Goal: Transaction & Acquisition: Purchase product/service

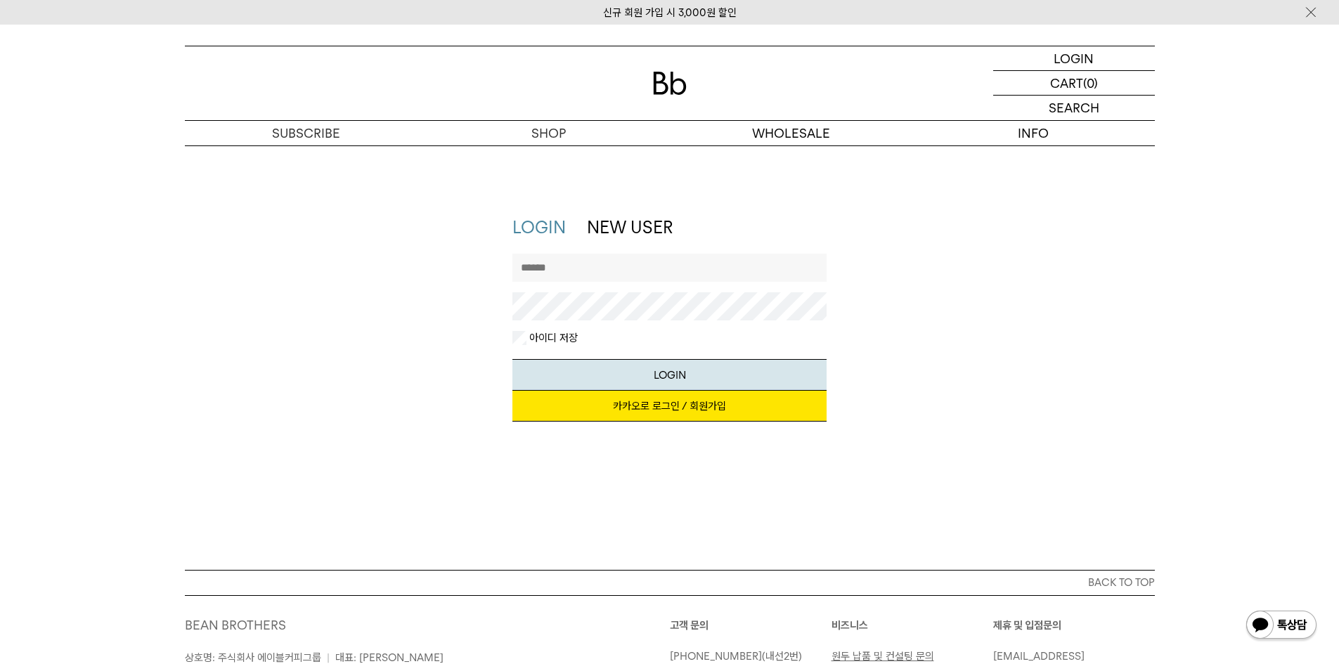
scroll to position [174, 0]
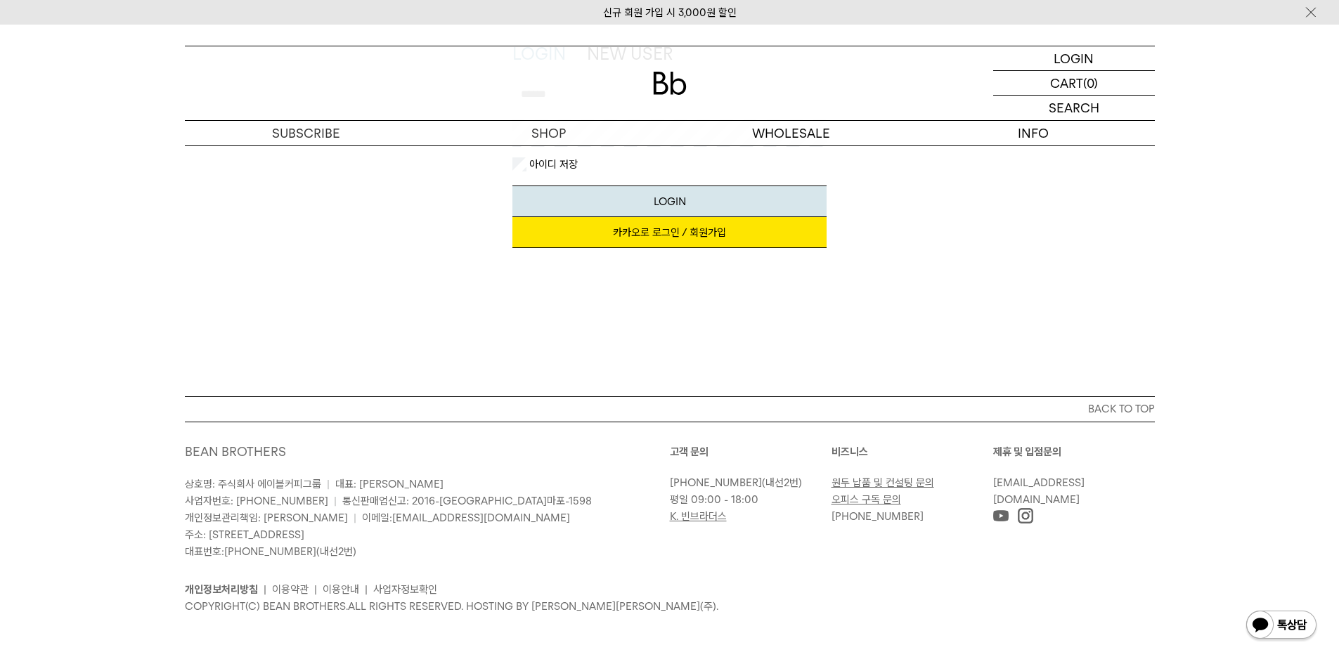
click at [23, 200] on div "LOGIN NEW USER 지금 가입하시면 3,000원 쿠폰과 매월 회원 전용 커피 혜택을 드려요. 카카오로 로그인 / 회원가입 아이디로 로그…" at bounding box center [669, 152] width 1339 height 220
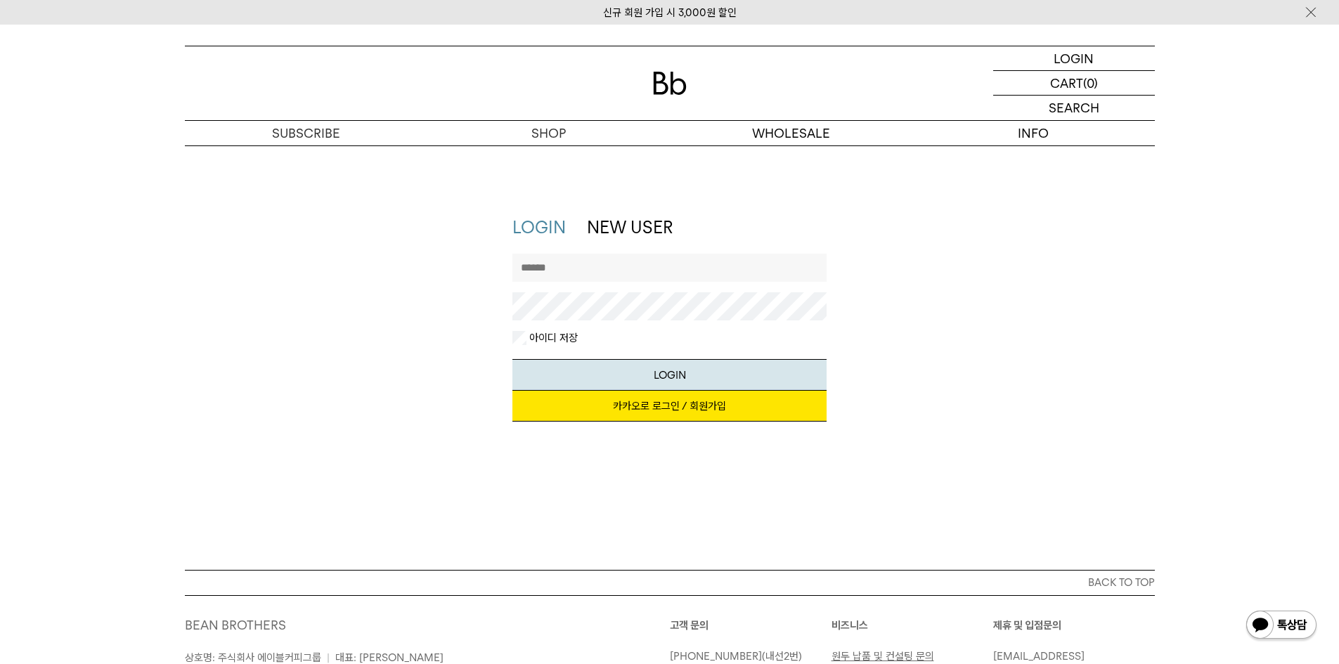
click at [632, 232] on link "NEW USER" at bounding box center [630, 227] width 86 height 20
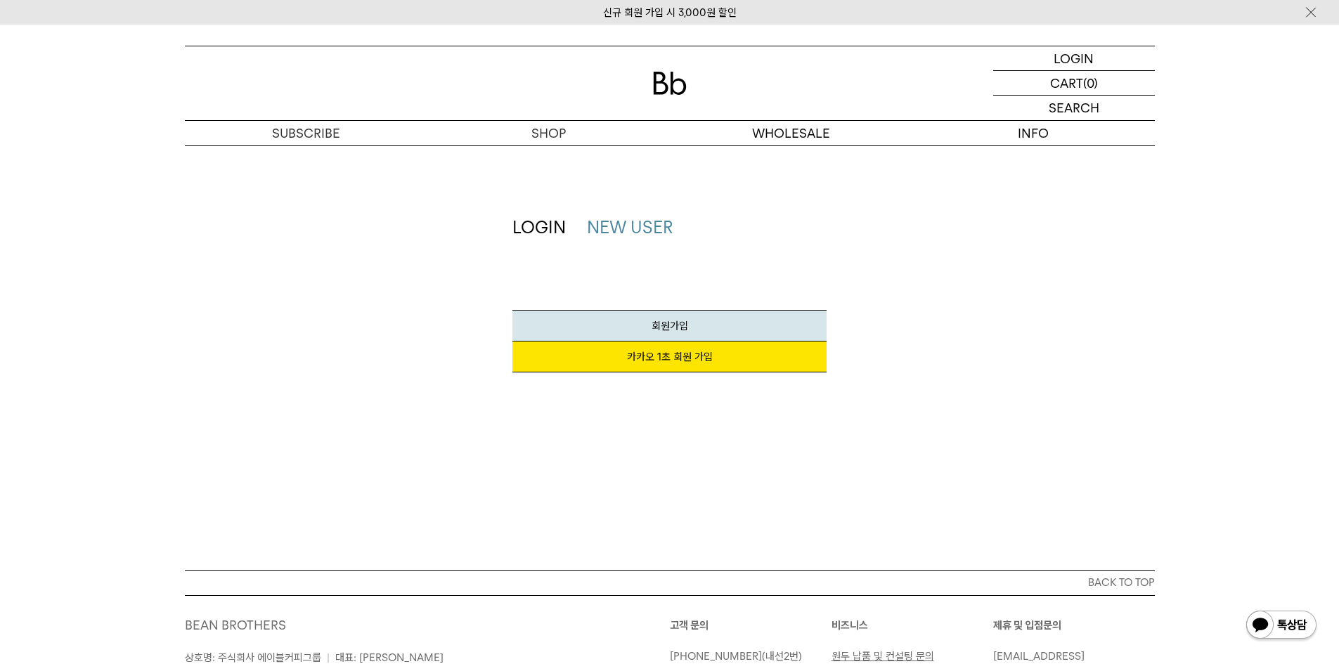
click at [530, 232] on link "LOGIN" at bounding box center [538, 227] width 53 height 20
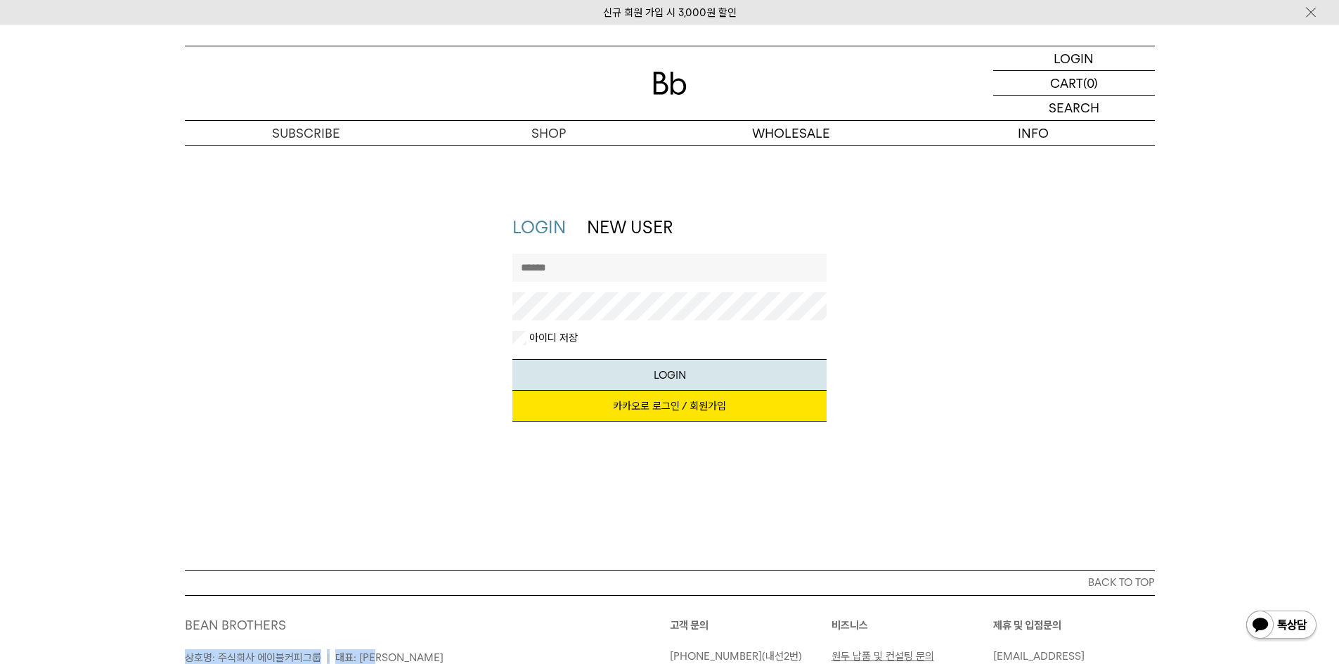
click at [410, 651] on div "BEAN BROTHERS 상호명: 주식회사 에이블커피그룹 | 대표: [PERSON_NAME] 사업자번호: [PHONE_NUMBER] | 통신판…" at bounding box center [427, 675] width 485 height 117
click at [661, 266] on input "text" at bounding box center [669, 268] width 314 height 28
paste input "********"
type input "********"
click at [671, 291] on div "********" at bounding box center [669, 292] width 314 height 77
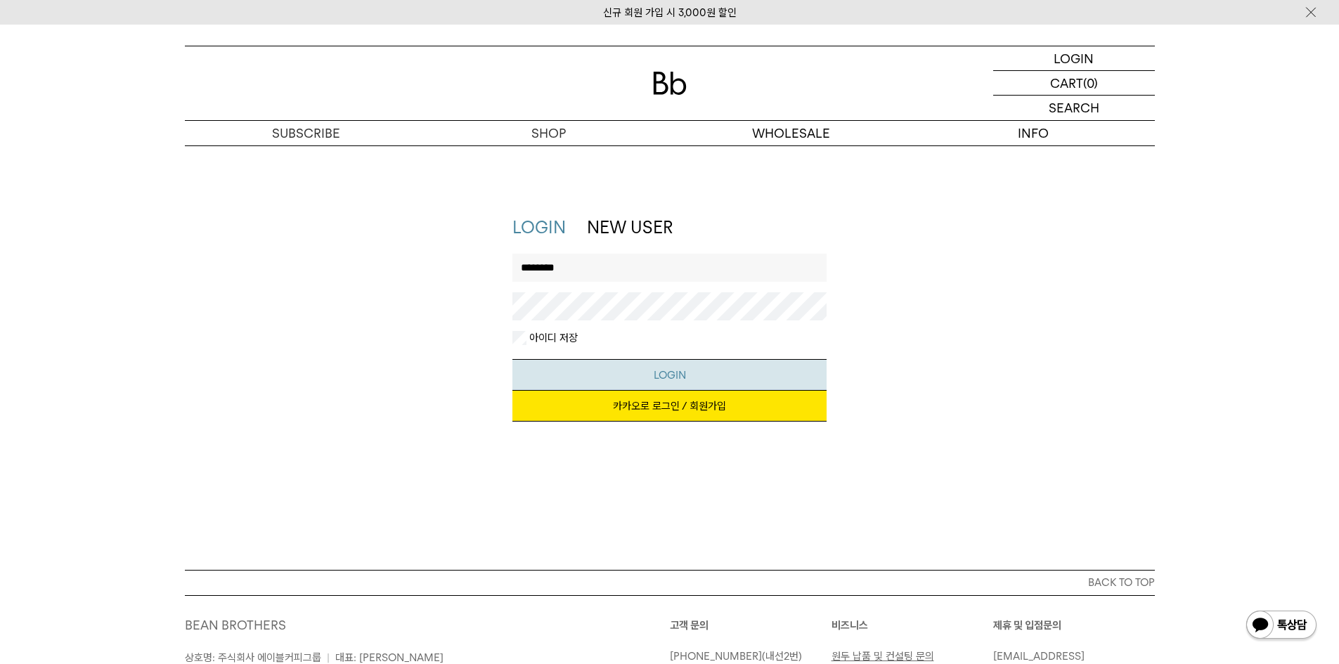
click at [691, 382] on button "LOGIN" at bounding box center [669, 375] width 314 height 32
click at [635, 226] on link "NEW USER" at bounding box center [630, 227] width 86 height 20
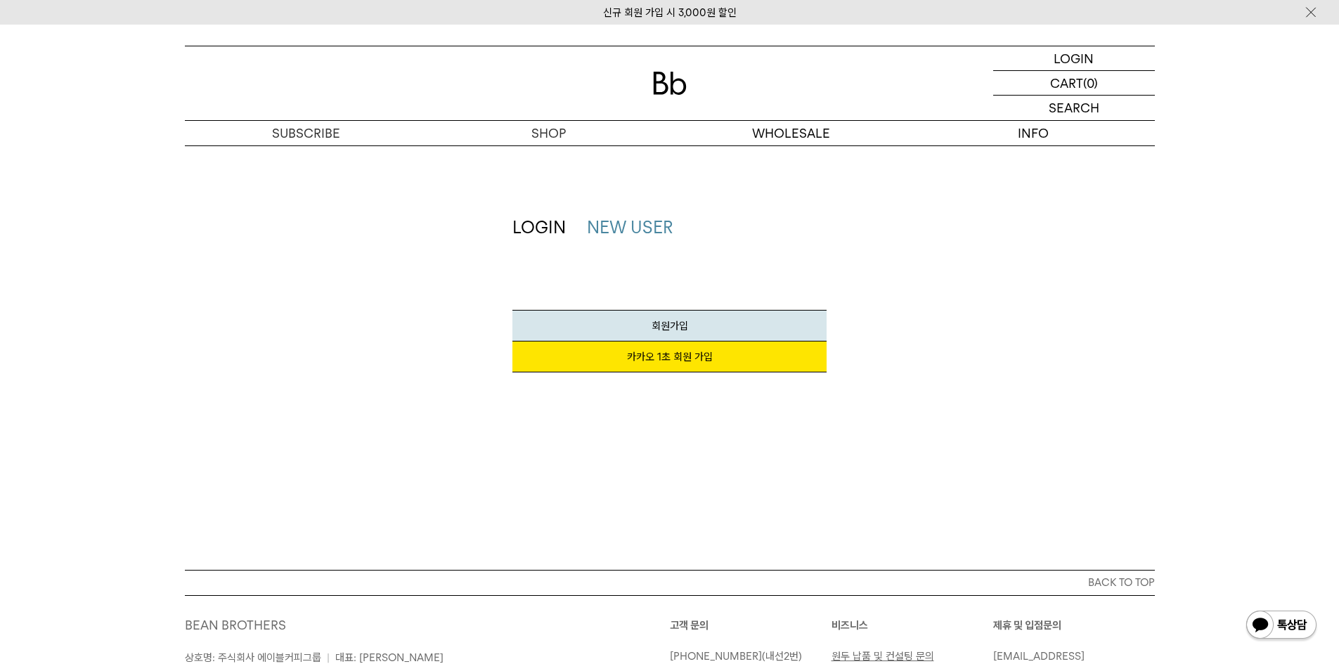
click at [553, 223] on link "LOGIN" at bounding box center [538, 227] width 53 height 20
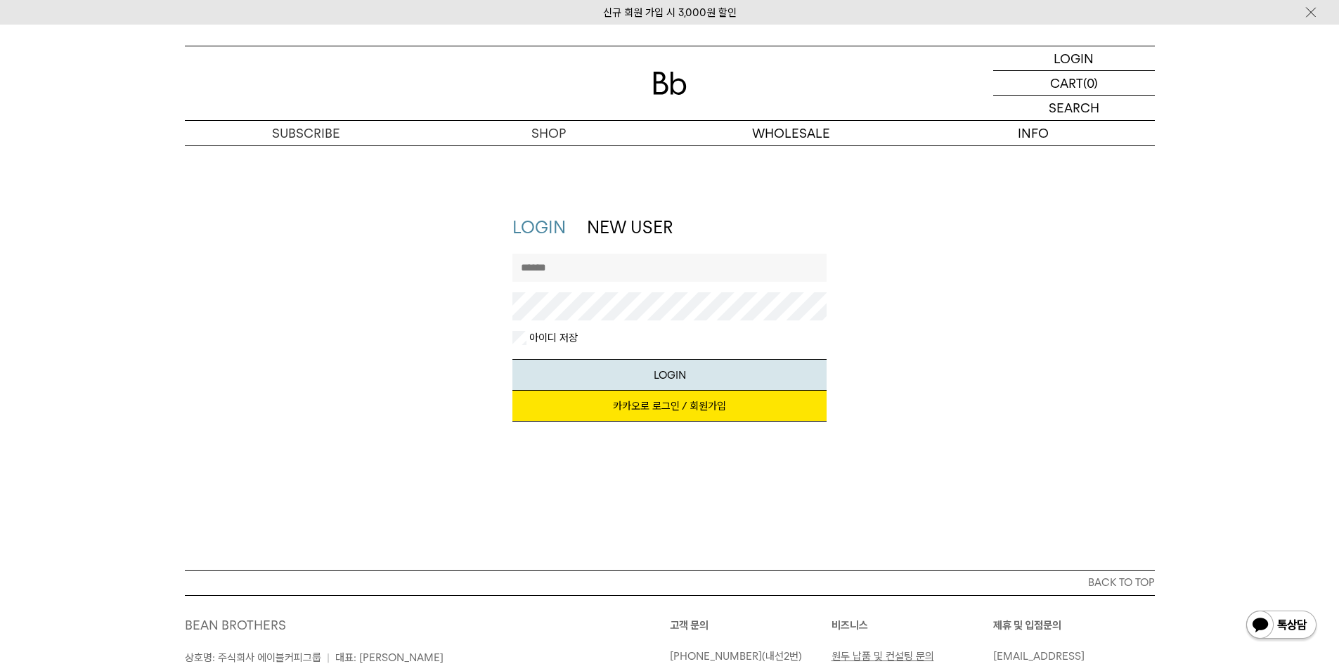
click at [561, 275] on input "text" at bounding box center [669, 268] width 314 height 28
paste input "*******"
type input "*******"
click at [563, 268] on input "*******" at bounding box center [669, 268] width 314 height 28
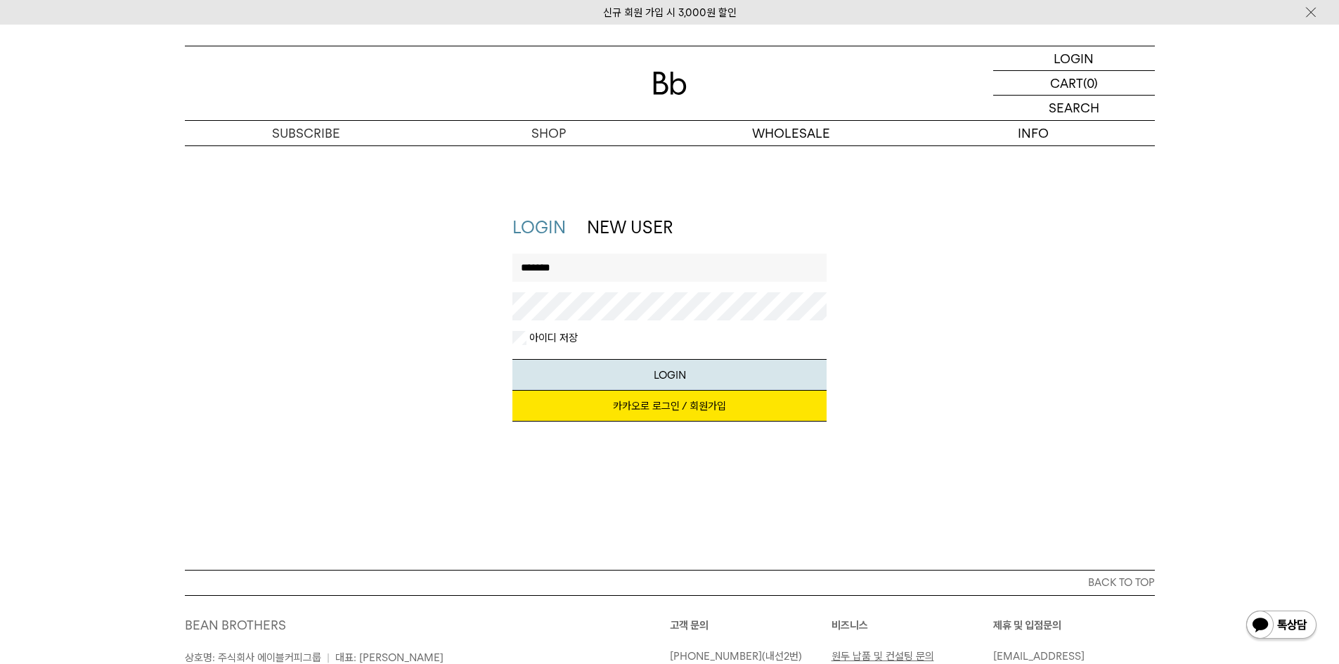
click at [563, 268] on input "*******" at bounding box center [669, 268] width 314 height 28
click at [779, 235] on ul "LOGIN NEW USER" at bounding box center [669, 228] width 314 height 24
click at [621, 220] on link "NEW USER" at bounding box center [630, 227] width 86 height 20
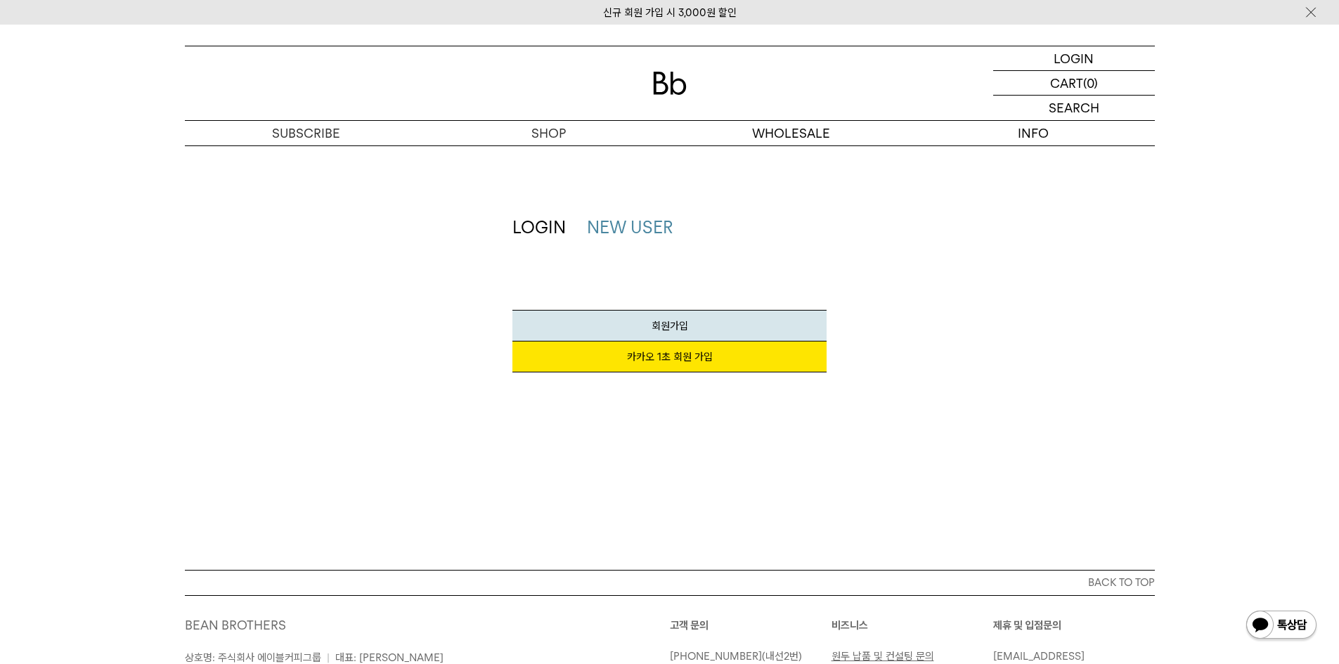
click at [508, 224] on div "LOGIN NEW USER 지금 가입하시면 3,000원 쿠폰과 매월 회원 전용 커피 혜택을 드려요. 카카오 1초 회원 가입 회원가입 SNS계정…" at bounding box center [669, 301] width 328 height 171
click at [550, 214] on div "JOIN LOGIN NEW USER 지금 가입하시면 3,000원 쿠폰과 매월 회원 전용 커피 혜택을 드려요. 카카오 1초 회원 가입 회원가입 …" at bounding box center [669, 357] width 1339 height 425
click at [547, 231] on link "LOGIN" at bounding box center [538, 227] width 53 height 20
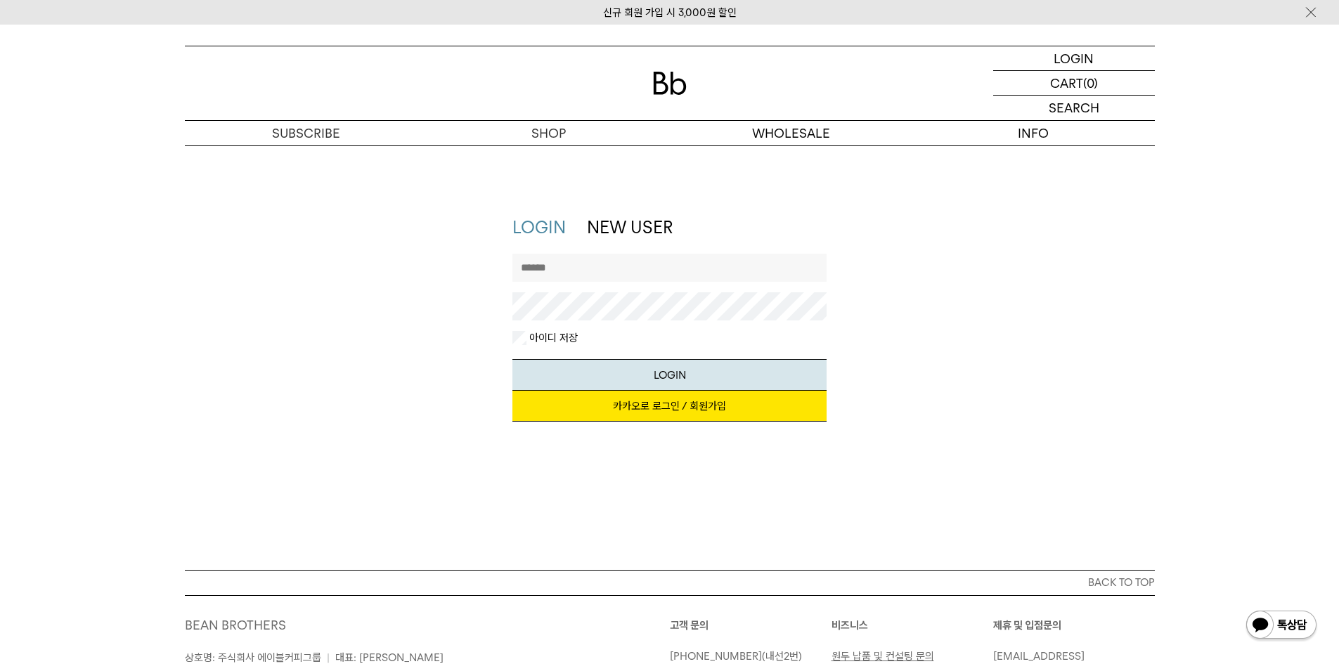
click at [714, 9] on link "신규 회원 가입 시 3,000원 할인" at bounding box center [670, 12] width 134 height 13
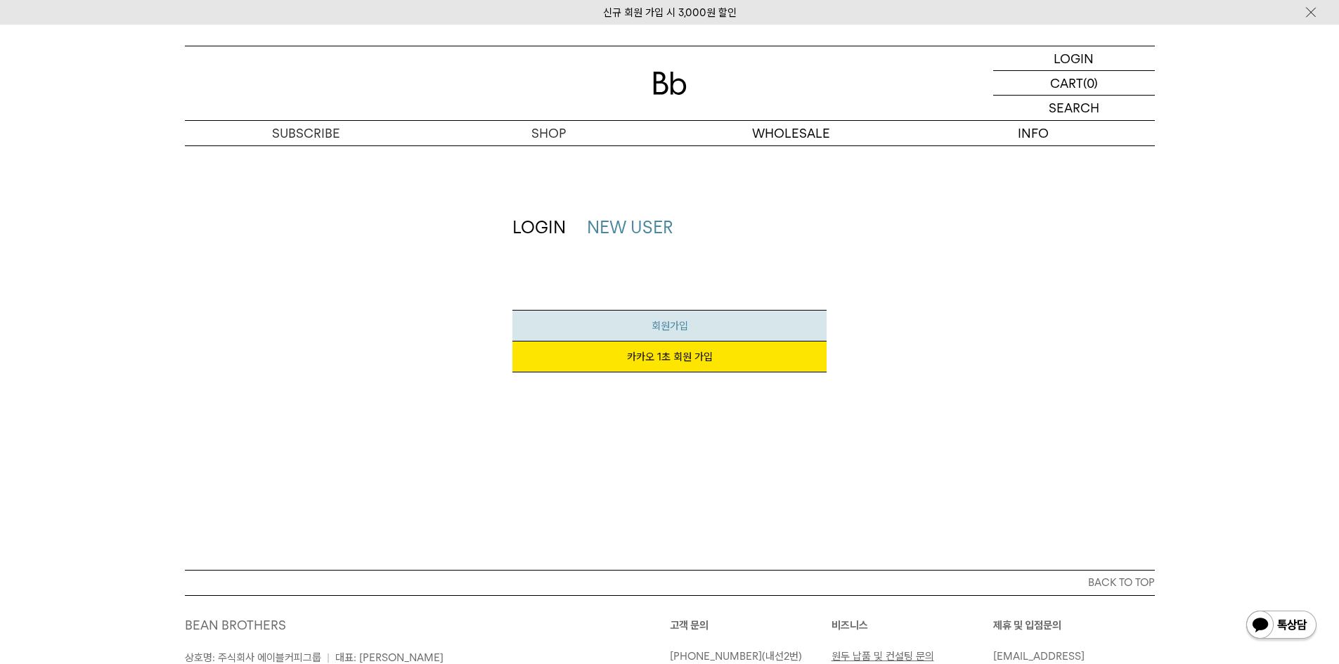
click at [697, 331] on link "회원가입" at bounding box center [669, 326] width 314 height 32
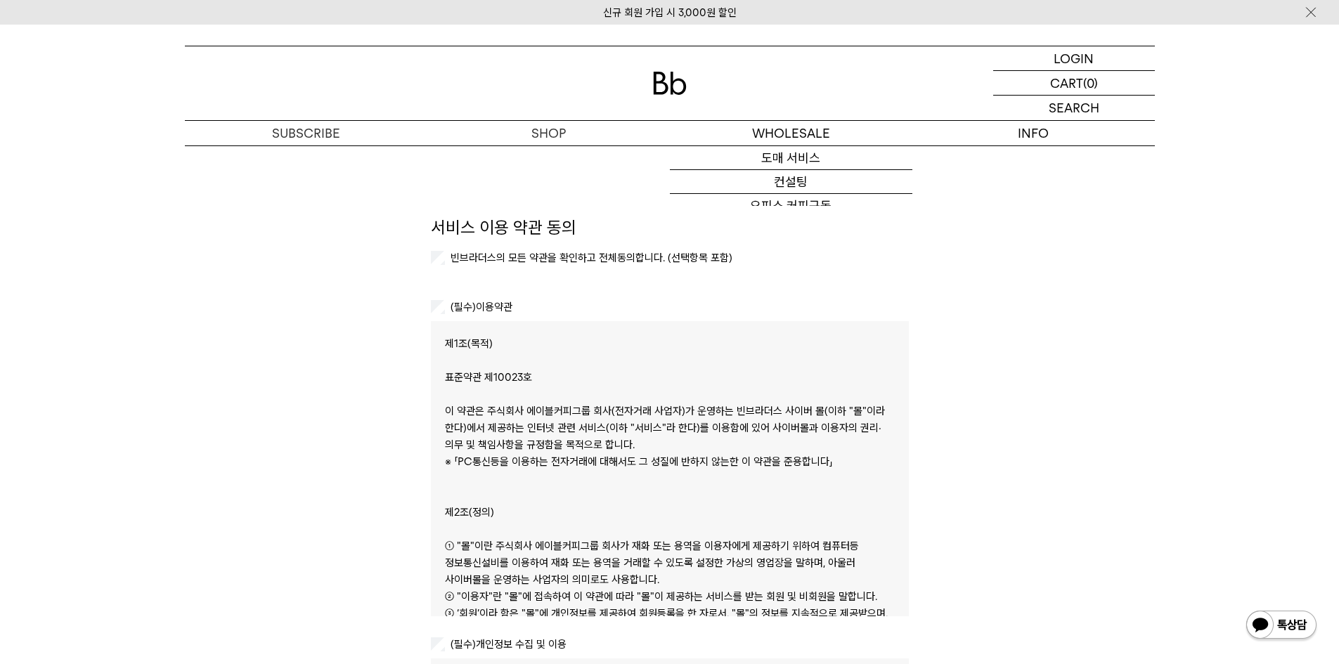
click at [692, 91] on div at bounding box center [670, 83] width 970 height 74
click at [663, 86] on img at bounding box center [670, 83] width 34 height 23
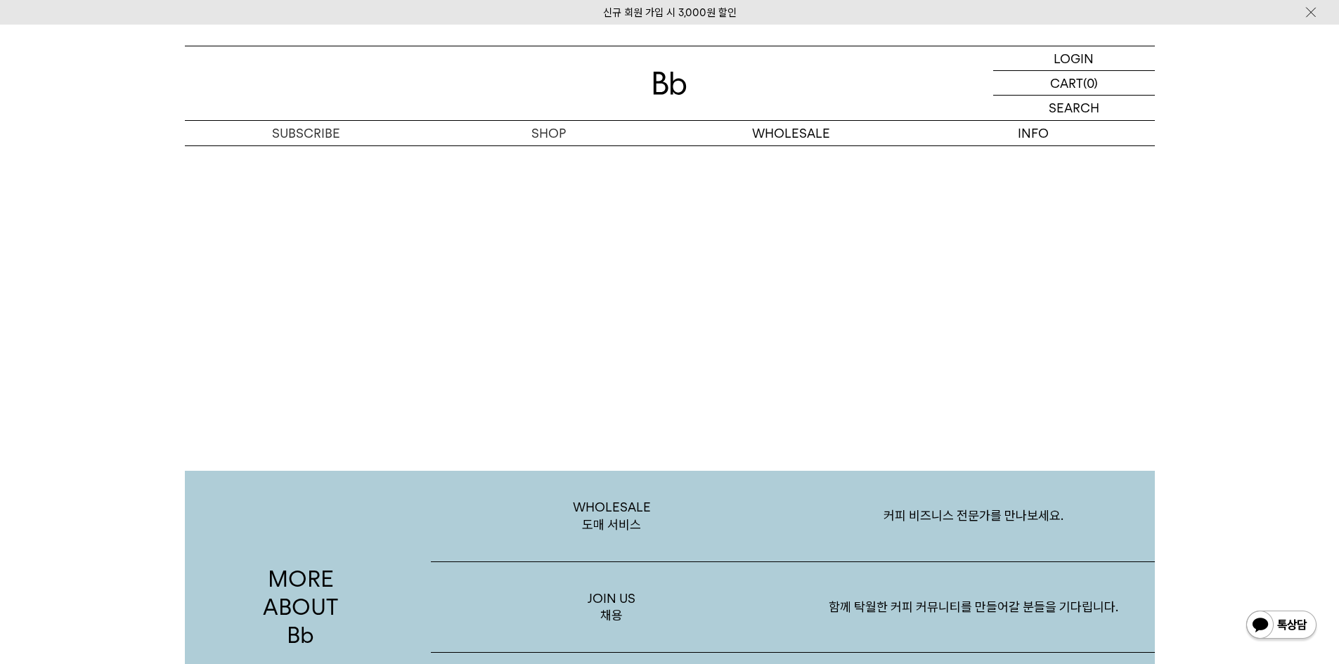
scroll to position [2091, 0]
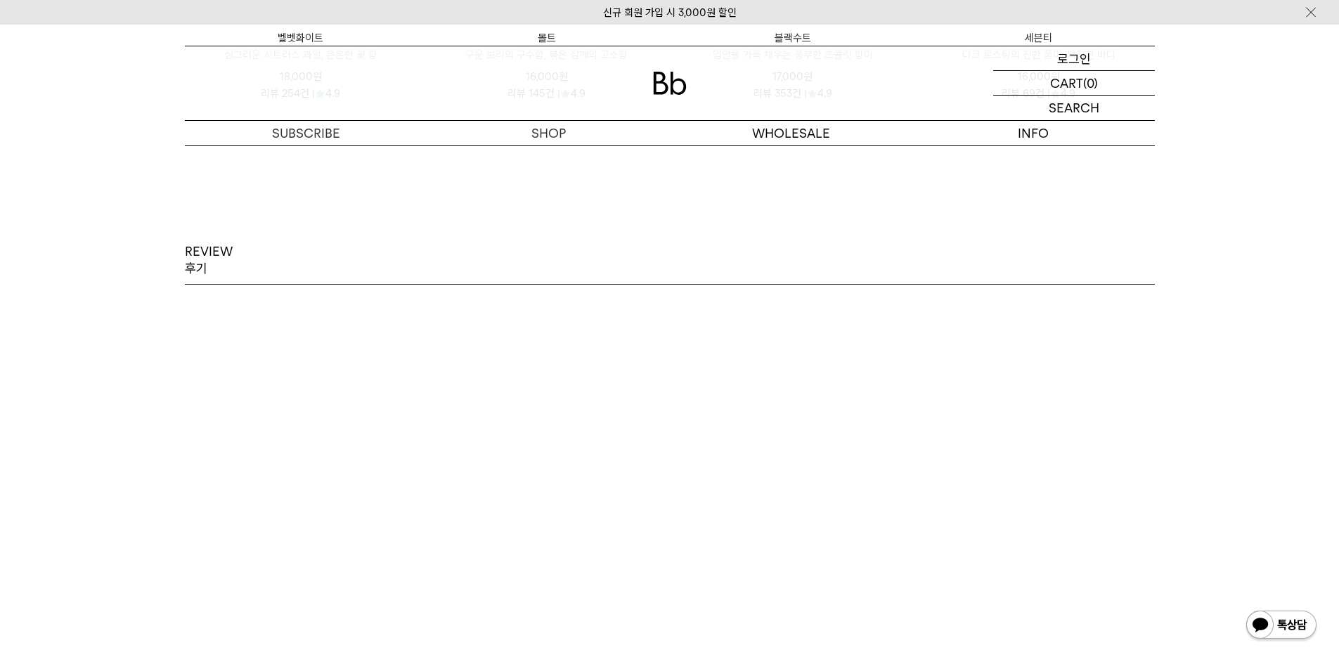
click at [1085, 60] on p "로그인" at bounding box center [1074, 58] width 34 height 24
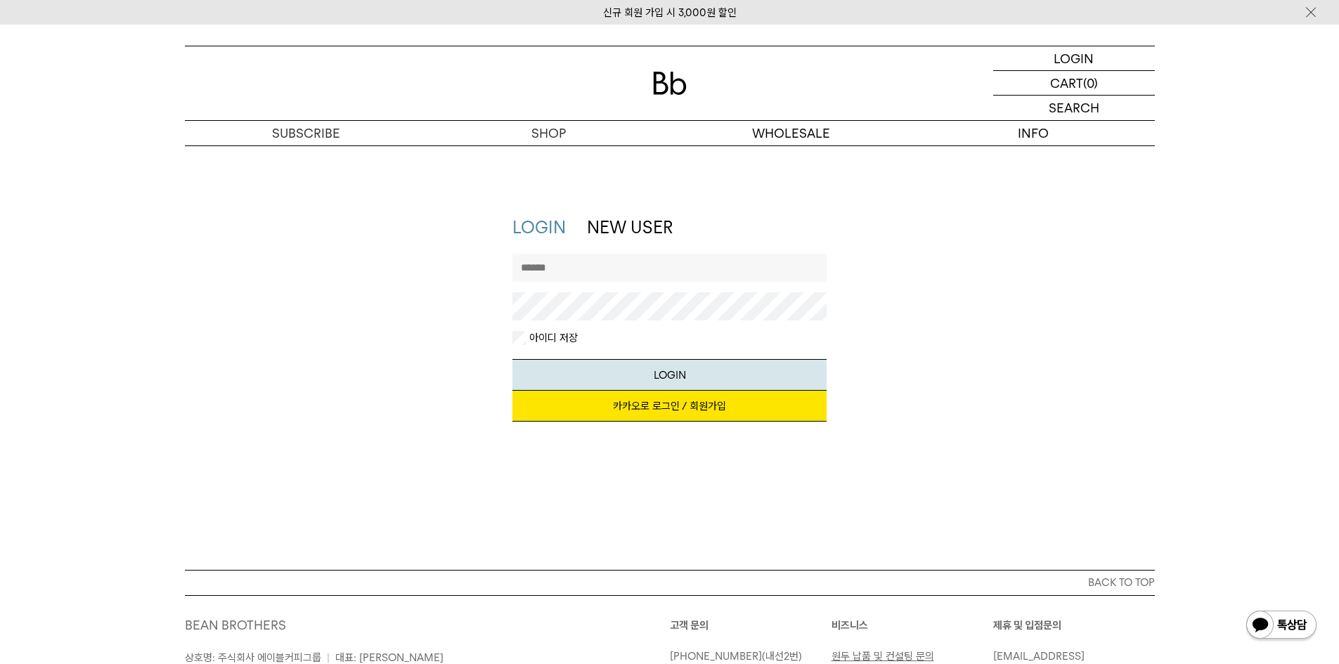
click at [527, 335] on label "아이디 저장" at bounding box center [551, 338] width 51 height 14
click at [635, 269] on input "text" at bounding box center [669, 268] width 314 height 28
click at [637, 261] on input "text" at bounding box center [669, 268] width 314 height 28
paste input "********"
type input "********"
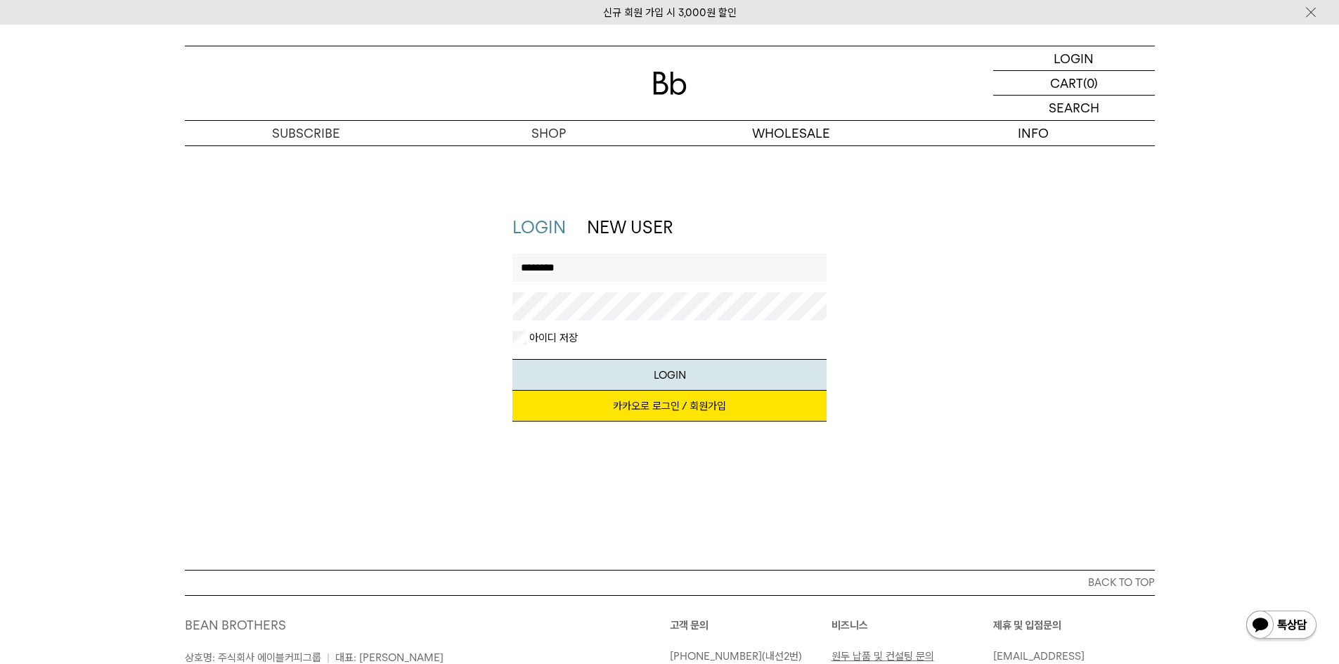
click at [512, 359] on button "LOGIN" at bounding box center [669, 375] width 314 height 32
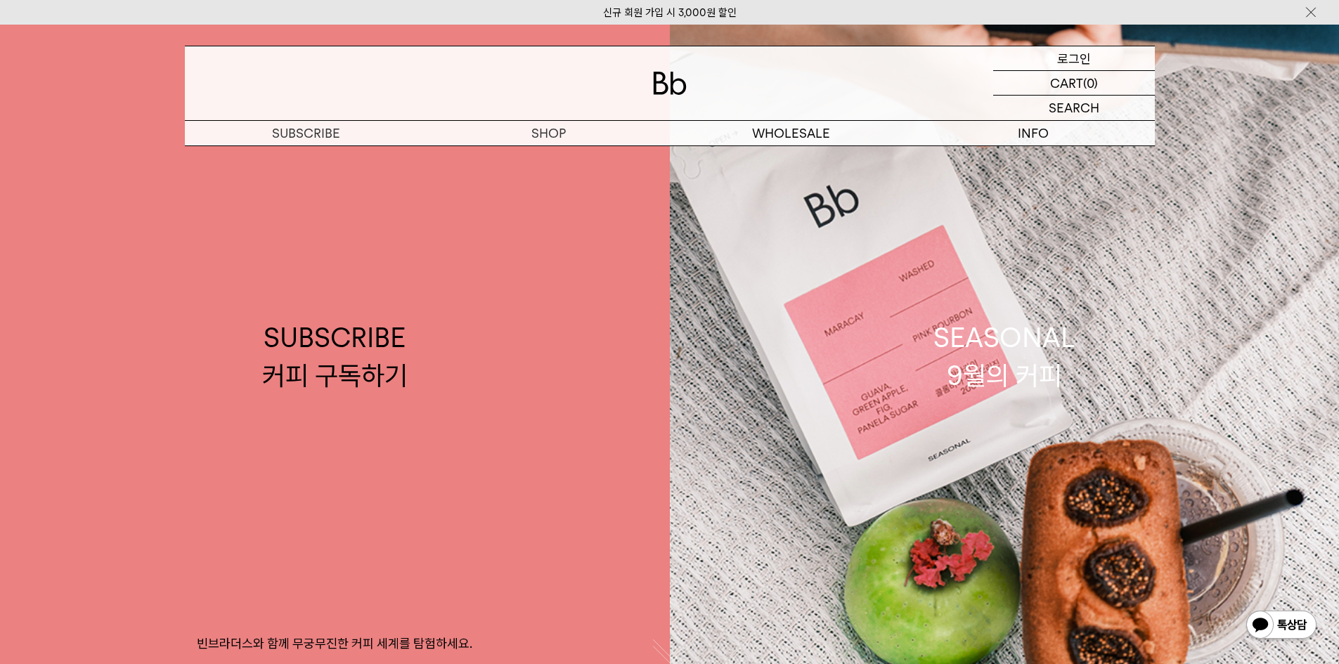
click at [1075, 59] on p "로그인" at bounding box center [1074, 58] width 34 height 24
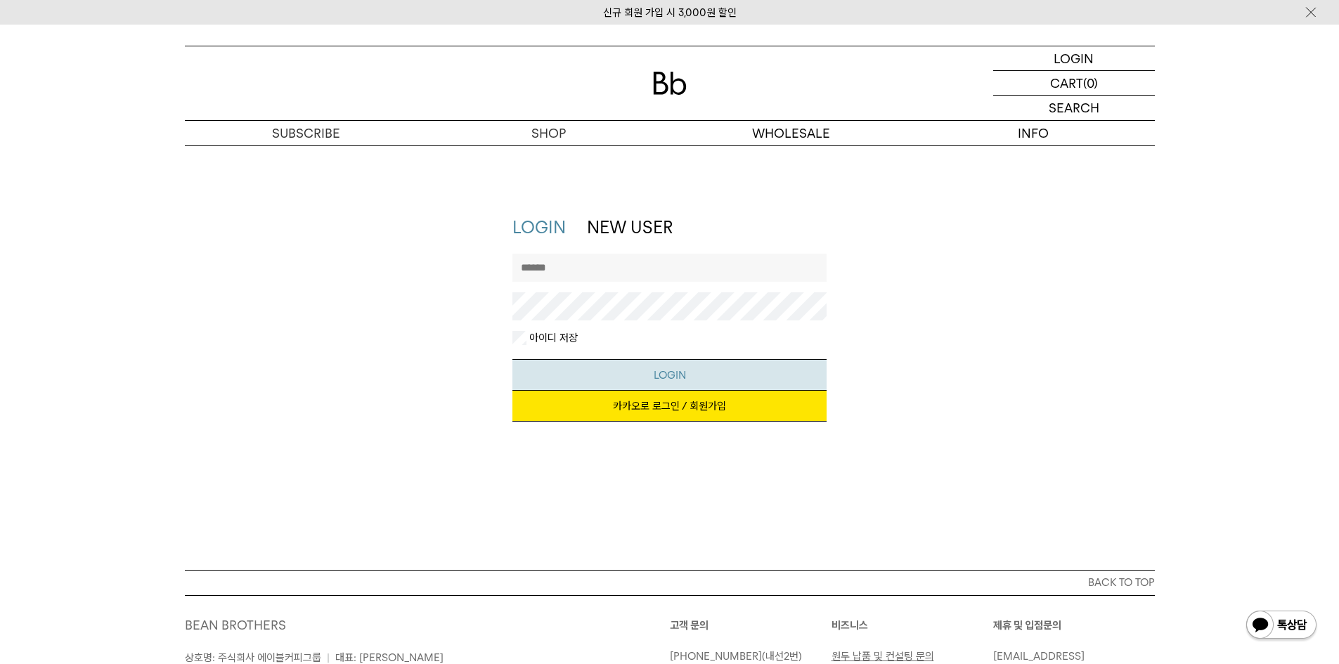
click at [644, 368] on button "LOGIN" at bounding box center [669, 375] width 314 height 32
click at [671, 227] on link "NEW USER" at bounding box center [630, 227] width 86 height 20
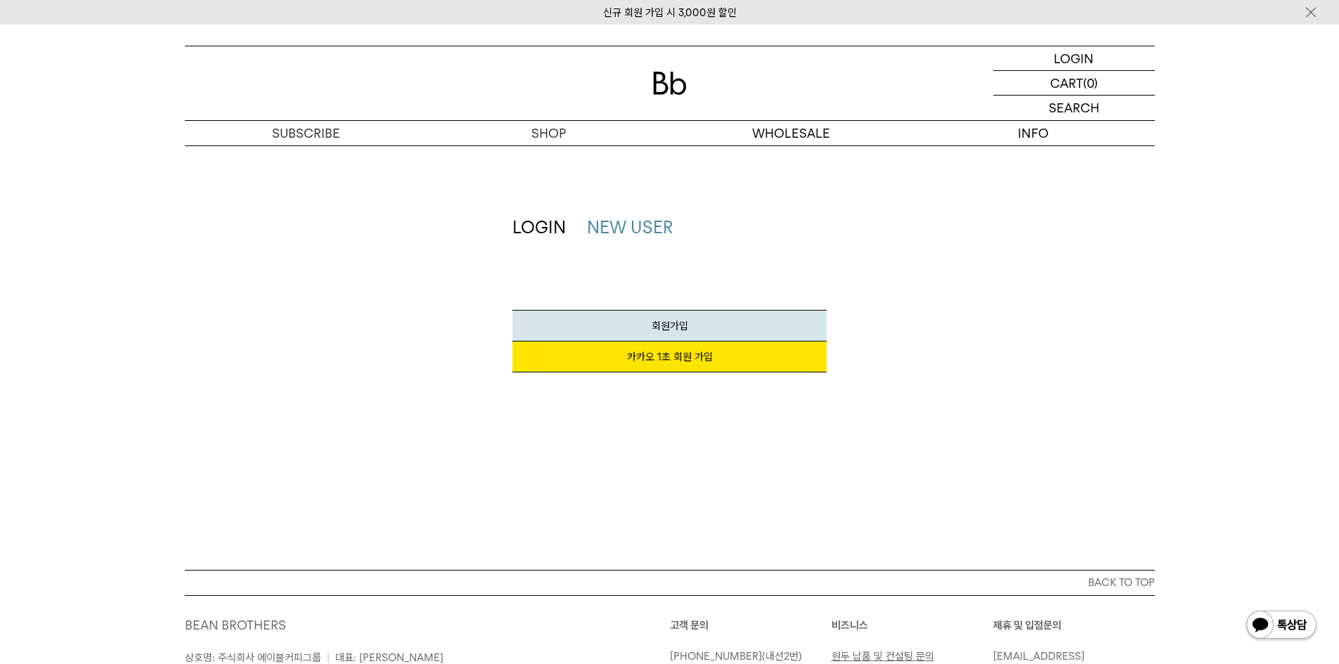
click at [552, 223] on link "LOGIN" at bounding box center [538, 227] width 53 height 20
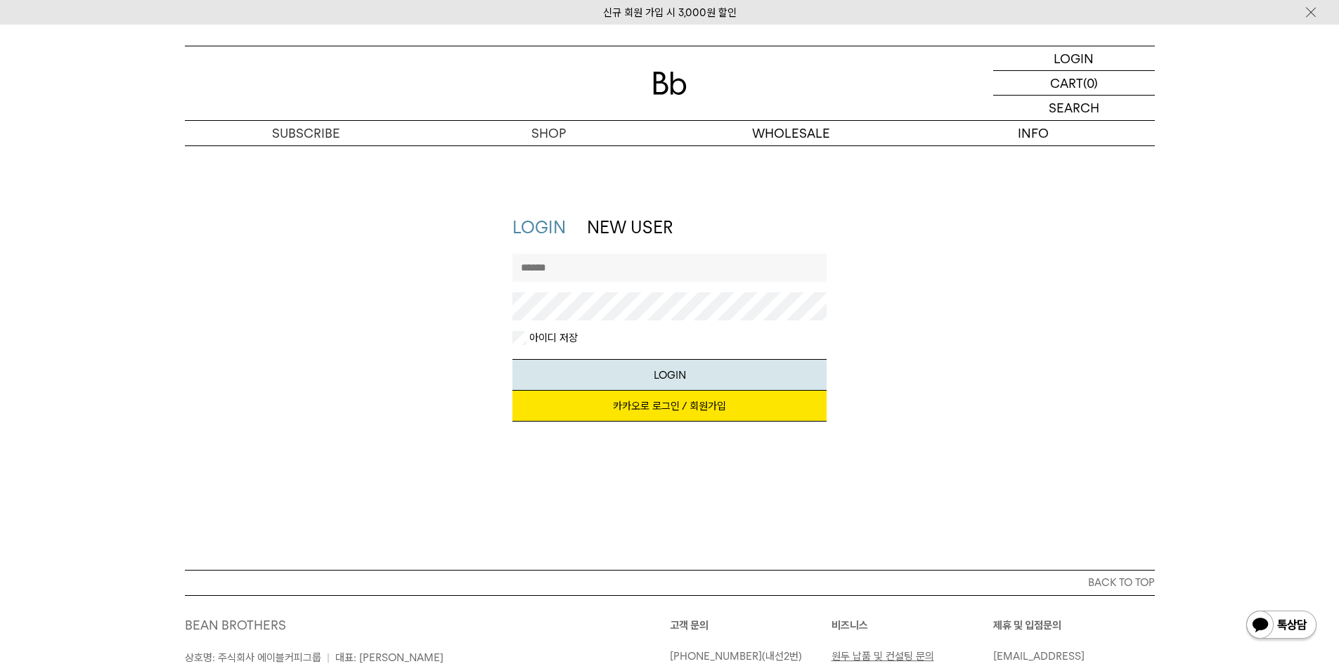
click at [670, 81] on img at bounding box center [670, 83] width 34 height 23
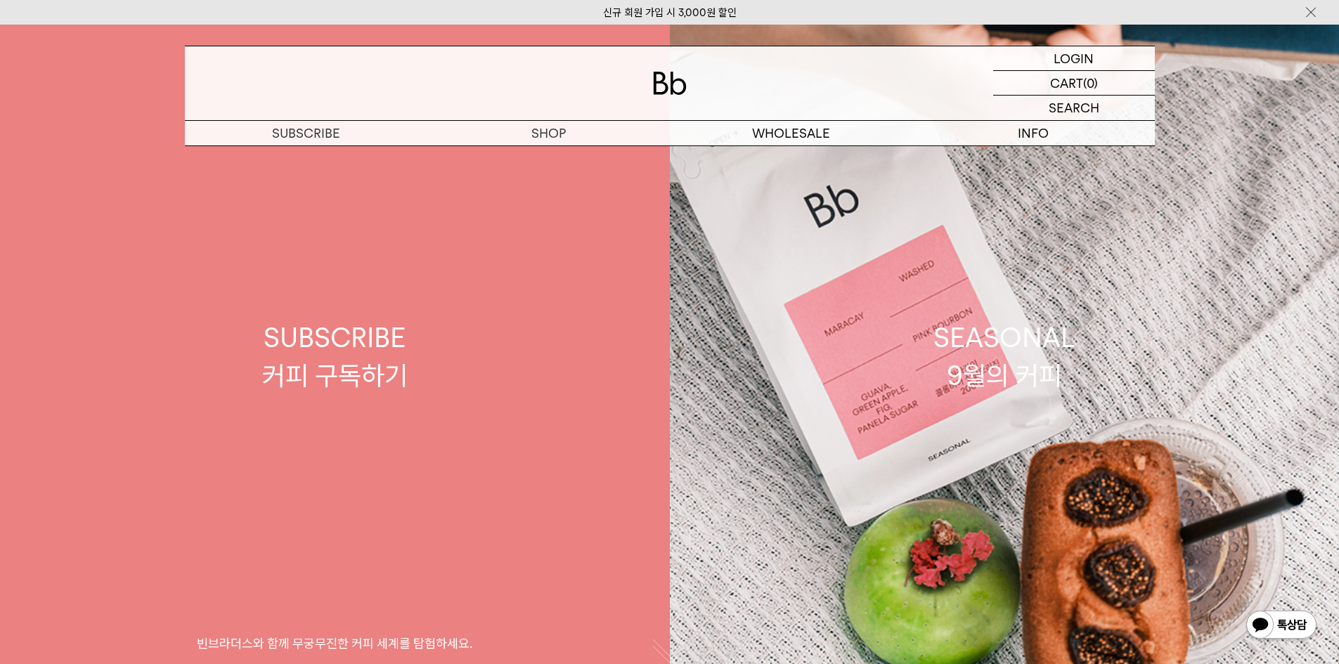
click at [424, 258] on link "SUBSCRIBE 커피 구독하기 빈브라더스와 함께 무궁무진한 커피 세계를 탐험하세요." at bounding box center [335, 357] width 670 height 664
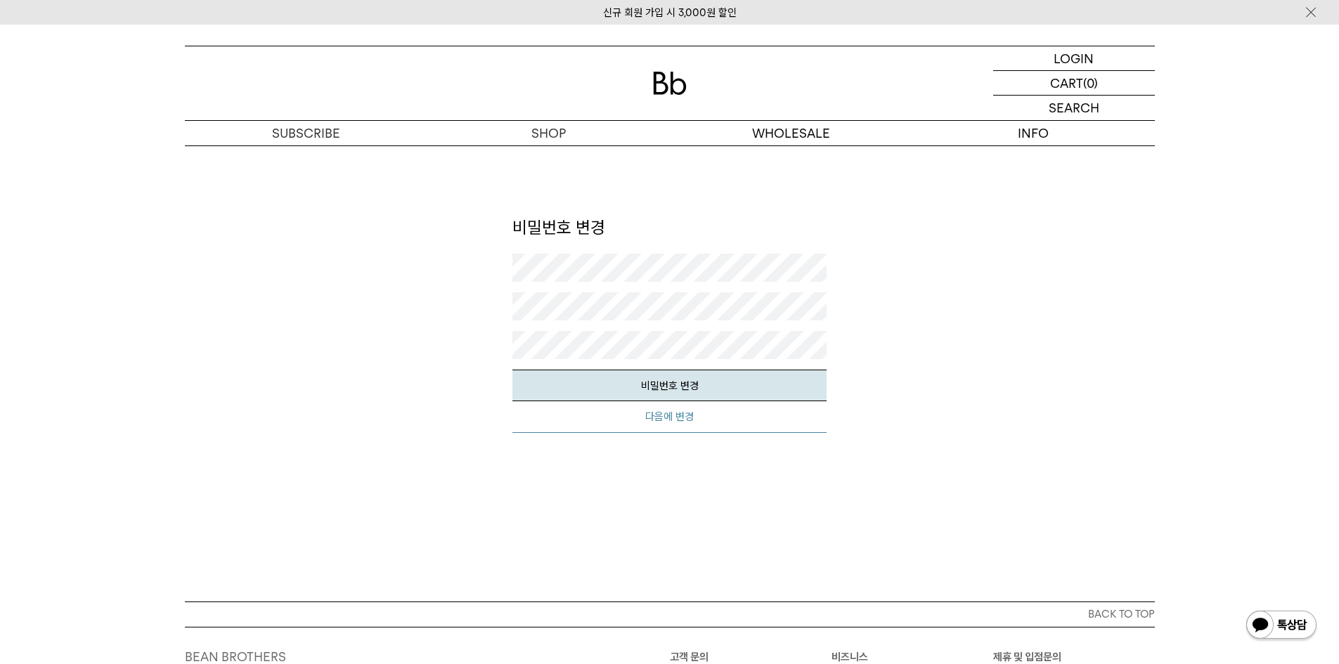
click at [711, 424] on button "다음에 변경" at bounding box center [669, 417] width 314 height 32
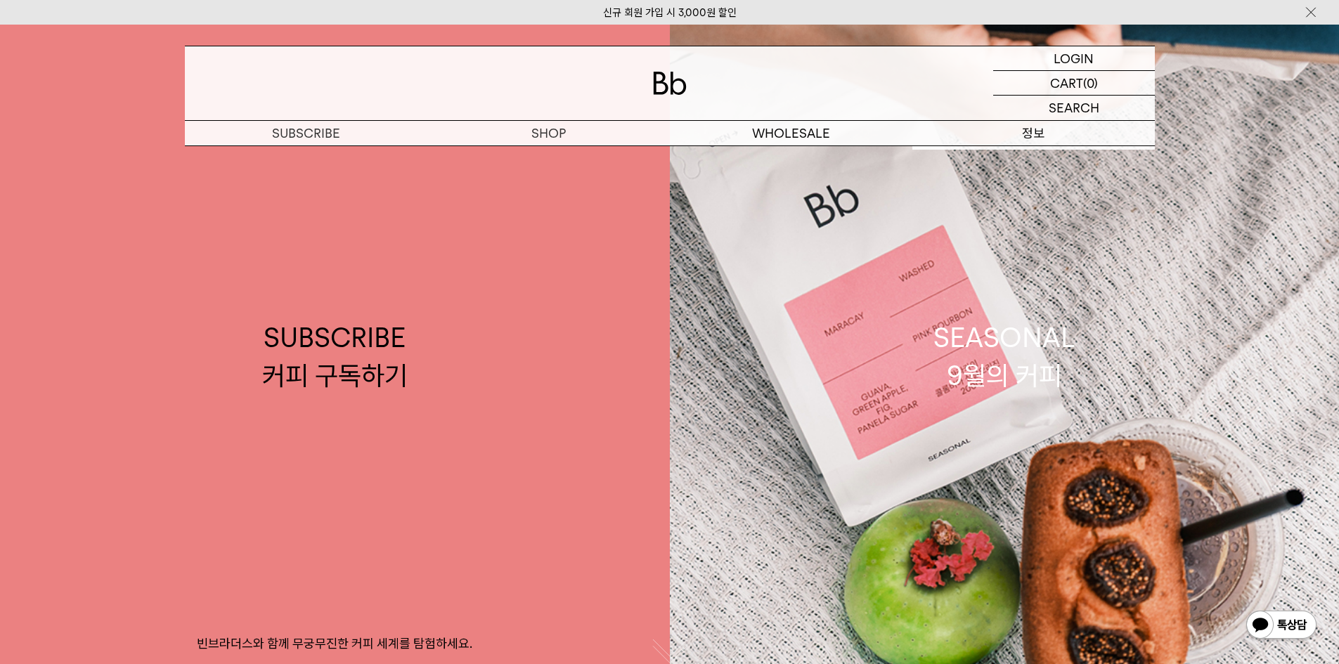
click at [1025, 144] on p "정보" at bounding box center [1033, 133] width 242 height 25
click at [1082, 58] on p "로그인" at bounding box center [1074, 58] width 34 height 24
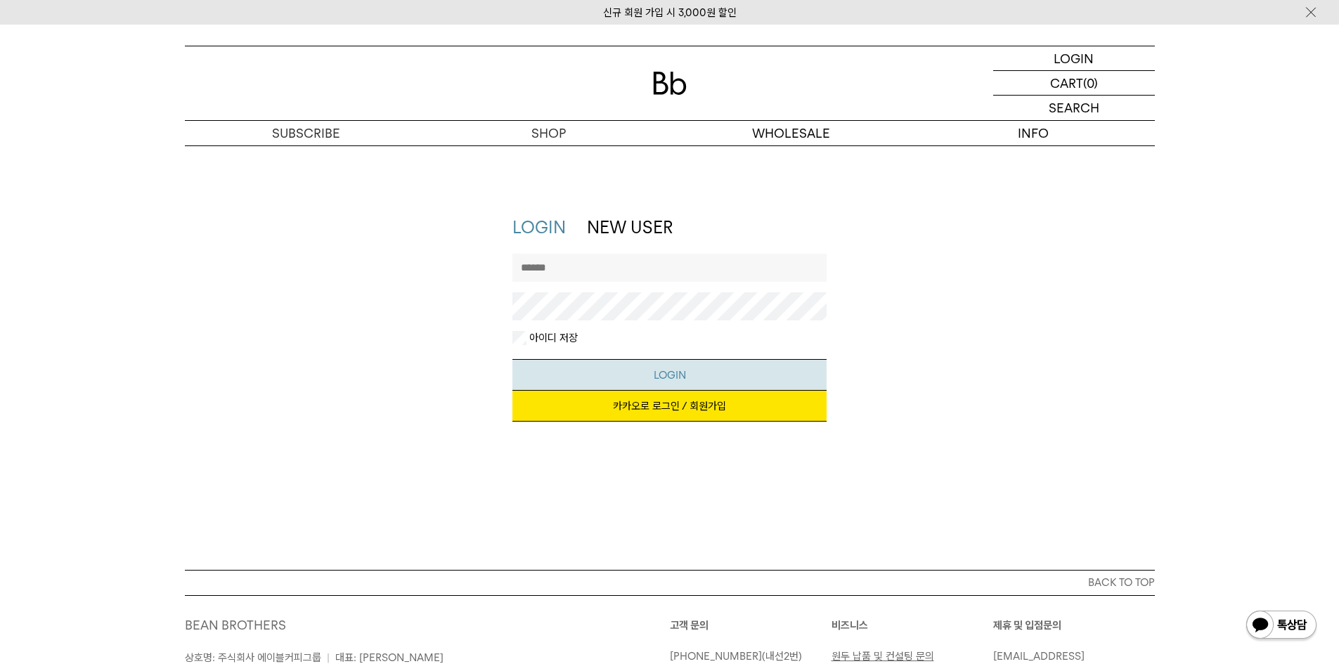
click at [642, 363] on button "LOGIN" at bounding box center [669, 375] width 314 height 32
click at [671, 259] on input "text" at bounding box center [669, 268] width 314 height 28
click at [613, 254] on div "신규 회원 가입 시 3,000원 할인 LOGIN 로그인 LOGIN 로그인 CART 장바구니 (0) SEARCH 검색 검색폼 ** 추천상품" at bounding box center [669, 431] width 1339 height 813
click at [611, 271] on input "text" at bounding box center [669, 268] width 314 height 28
paste input "********"
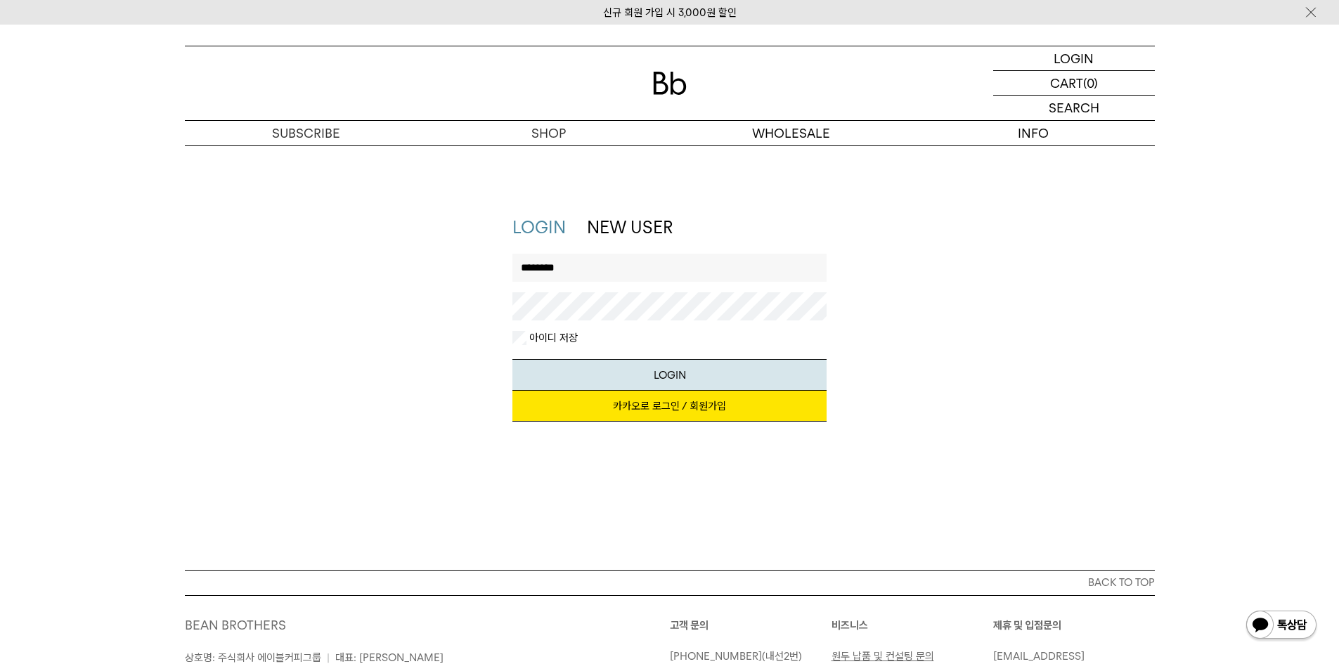
type input "********"
click at [632, 364] on button "LOGIN" at bounding box center [669, 375] width 314 height 32
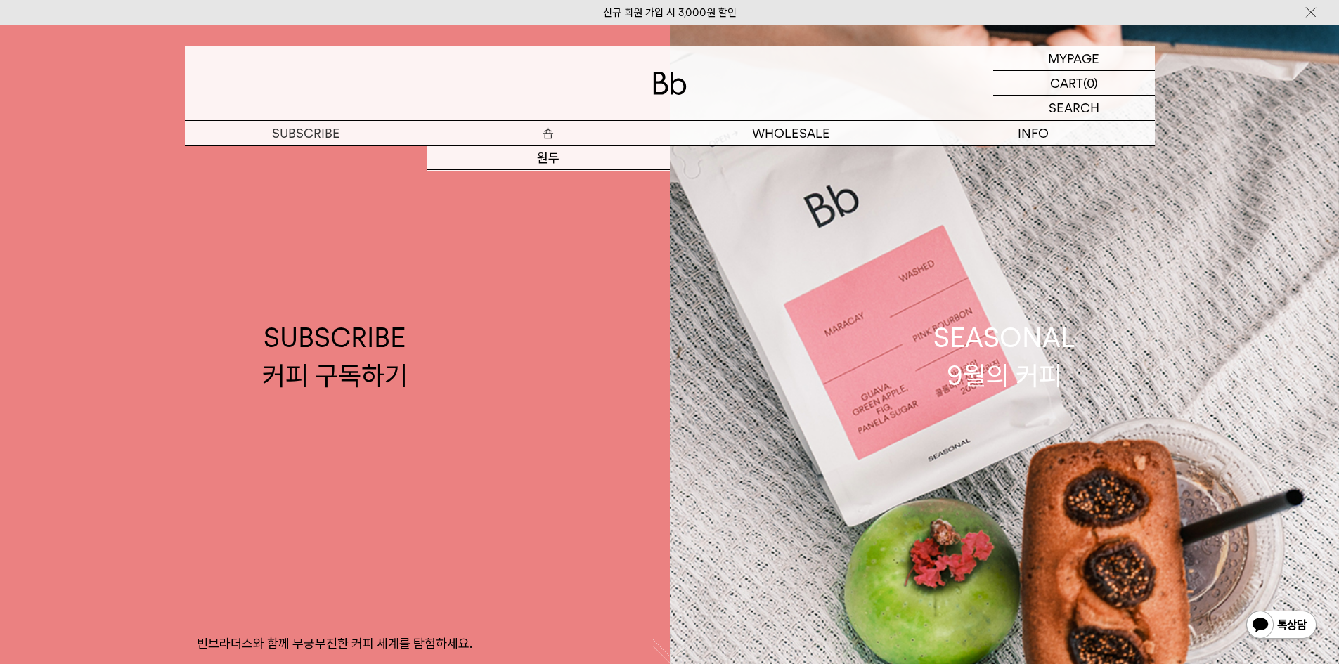
click at [549, 138] on p "숍" at bounding box center [548, 133] width 242 height 25
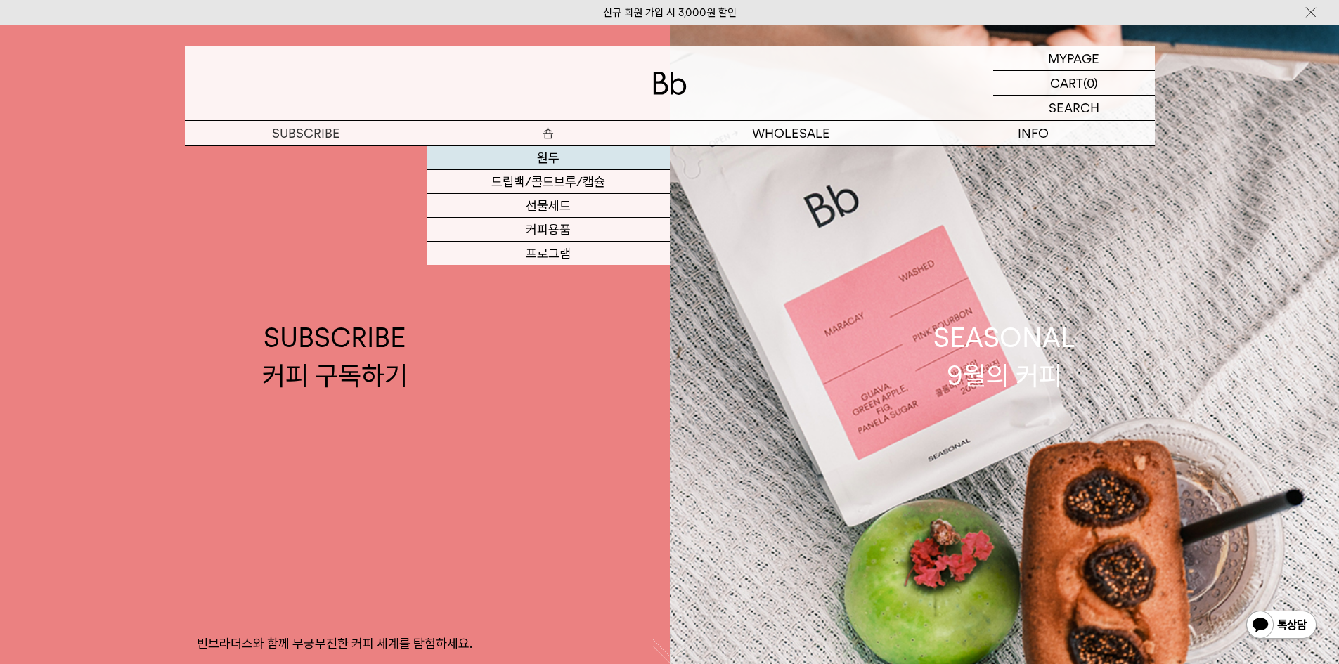
click at [550, 157] on link "원두" at bounding box center [548, 158] width 242 height 24
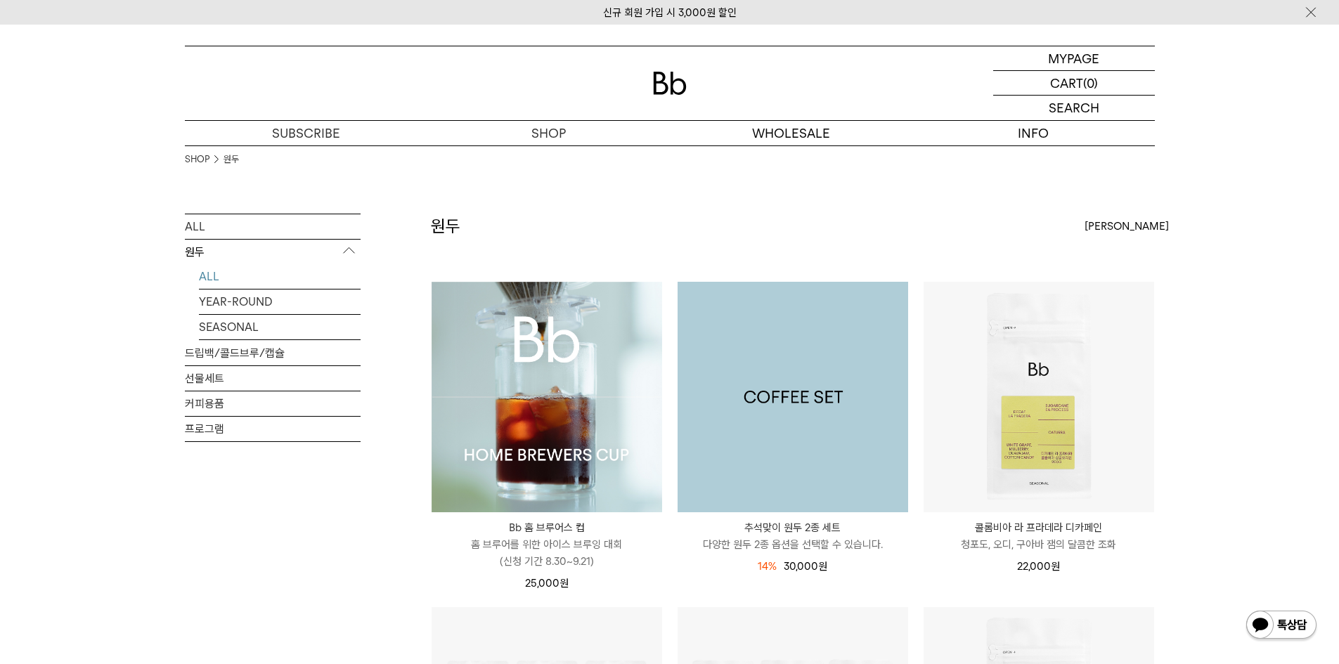
click at [812, 441] on img at bounding box center [793, 397] width 231 height 231
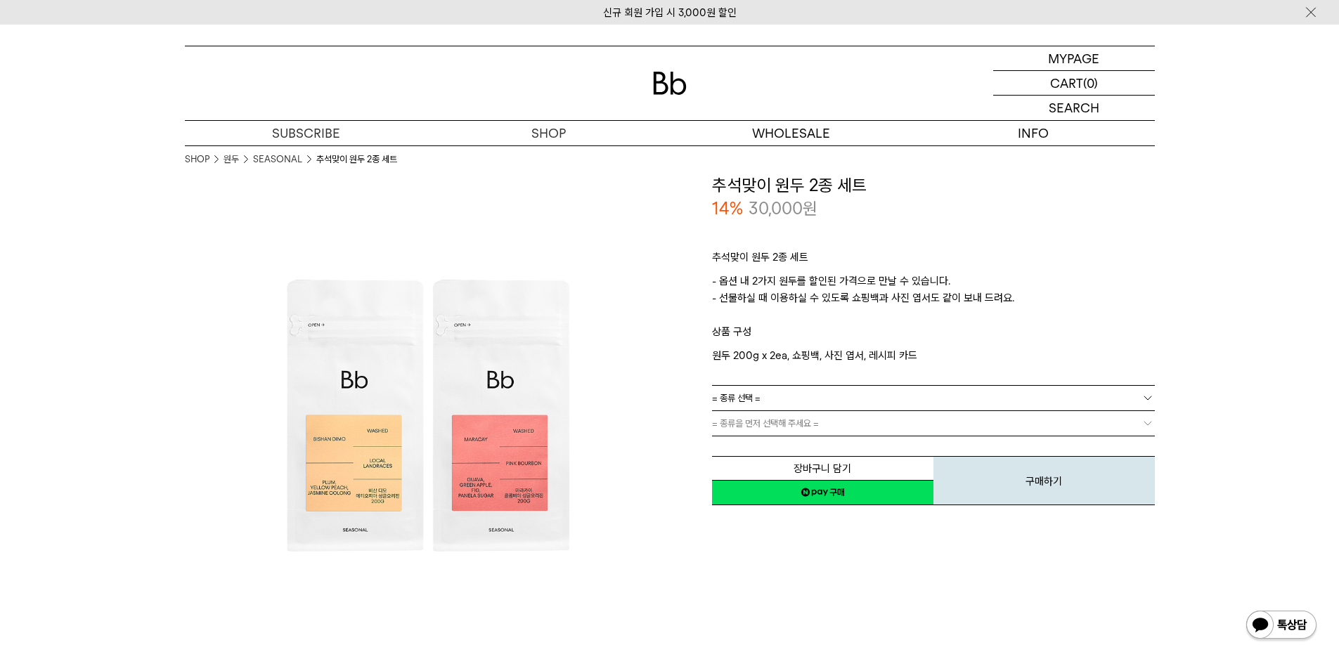
click at [831, 399] on link "= 종류 선택 =" at bounding box center [933, 398] width 443 height 25
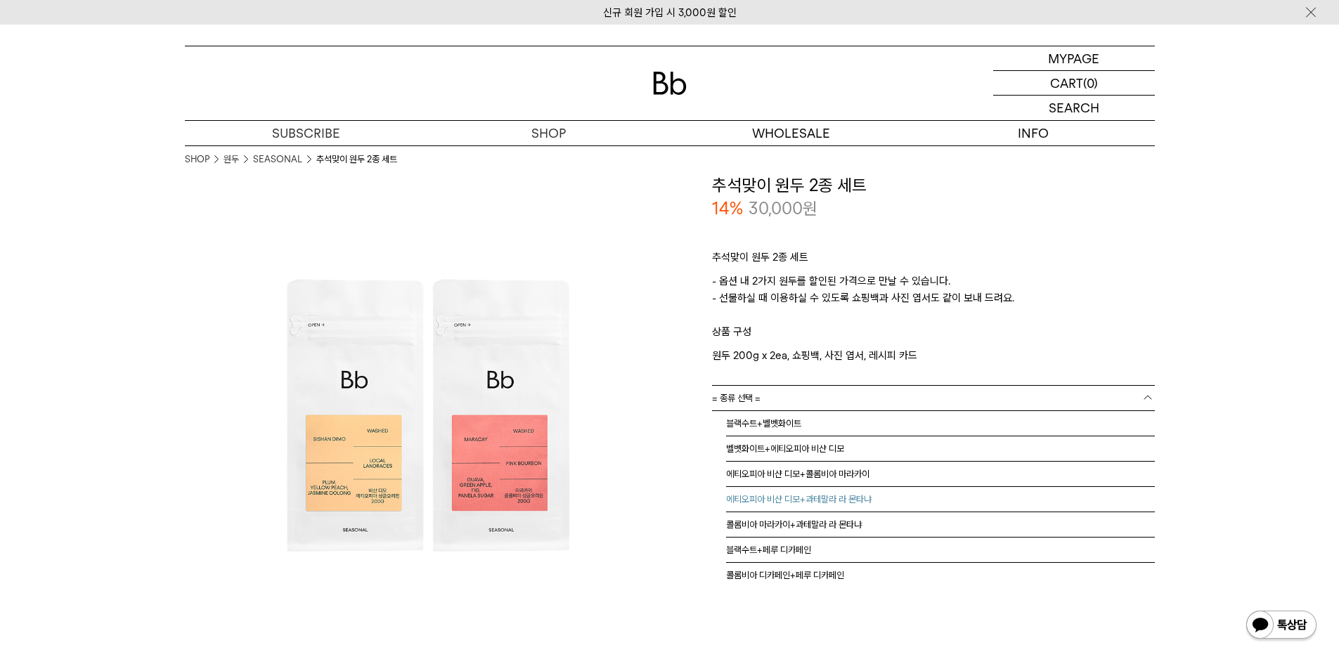
scroll to position [8, 0]
click at [919, 633] on div "**********" at bounding box center [912, 416] width 485 height 485
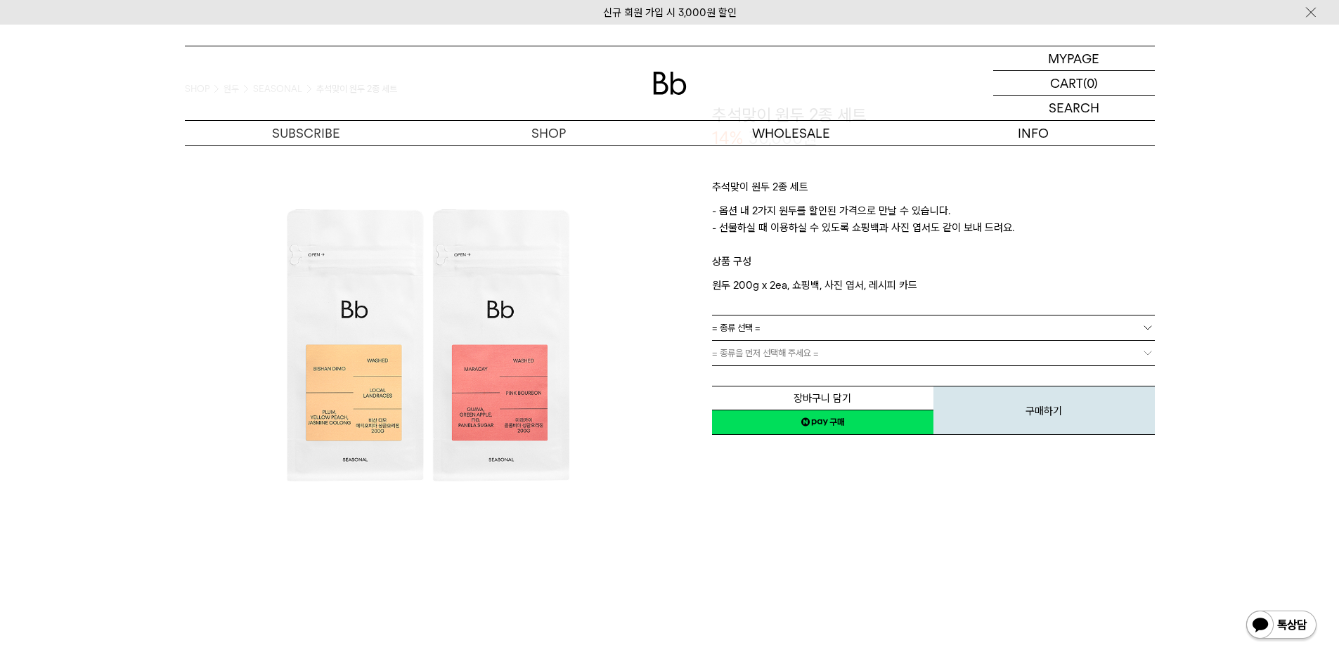
scroll to position [0, 0]
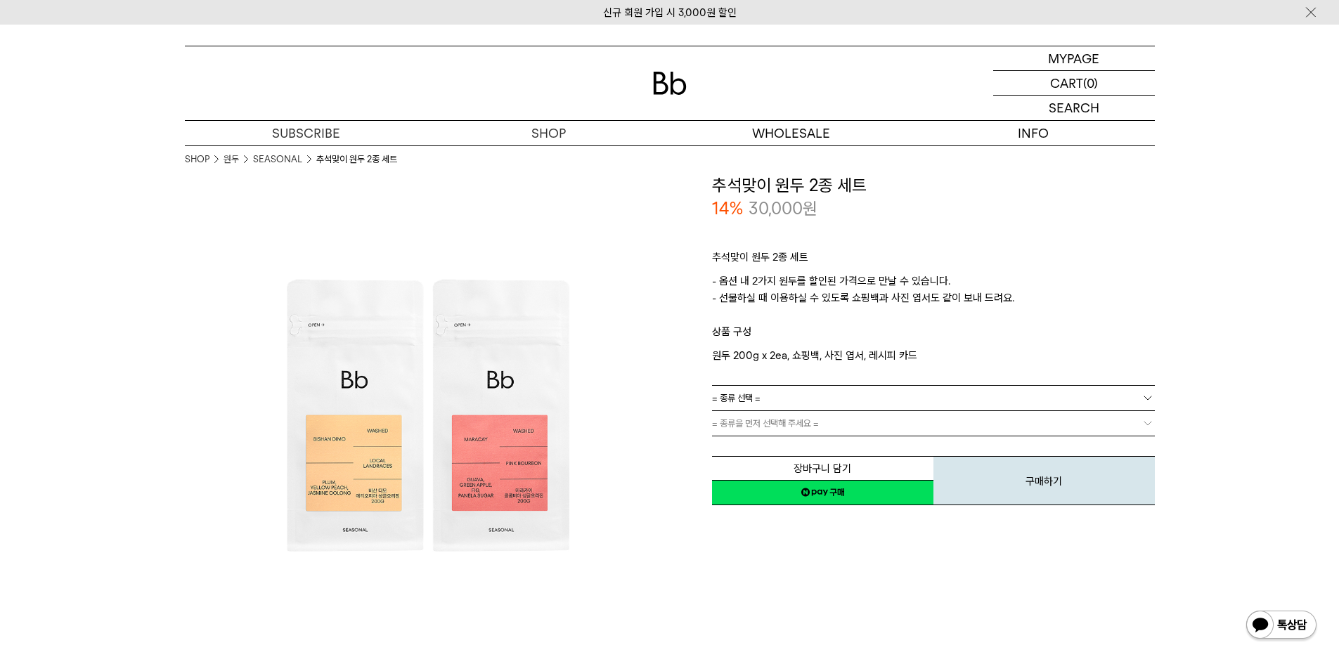
click at [746, 394] on span "= 종류 선택 =" at bounding box center [736, 398] width 48 height 25
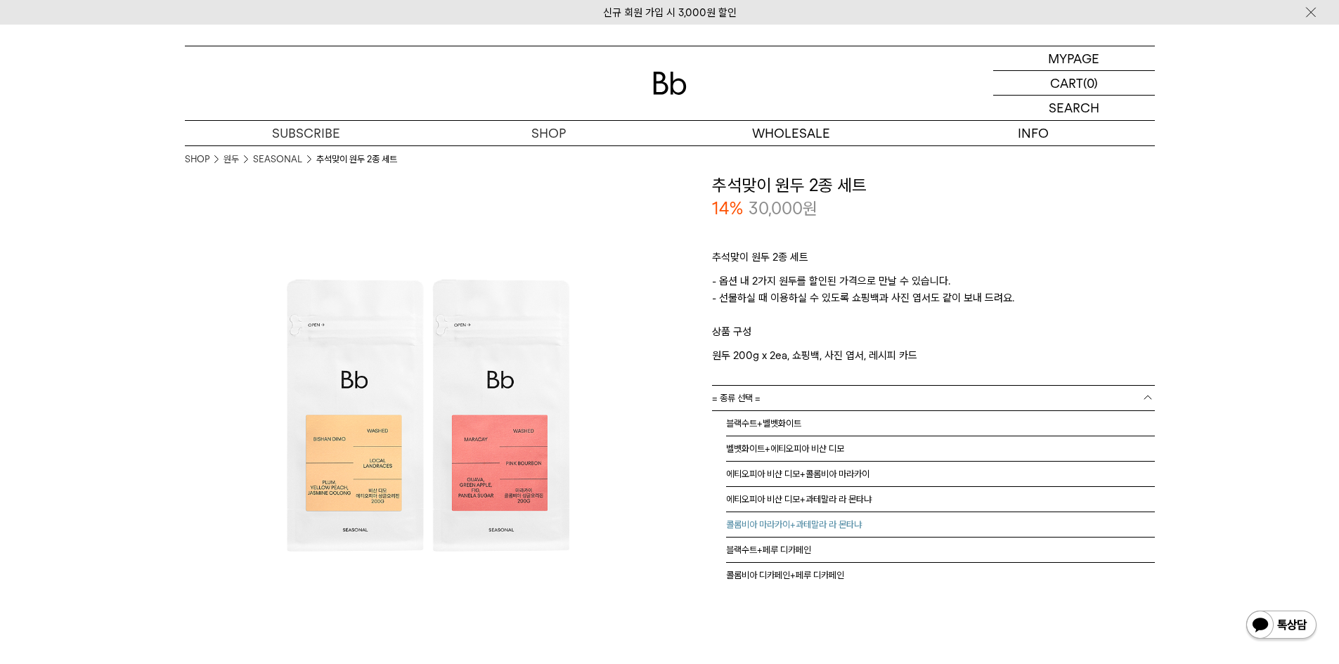
click at [820, 532] on li "콜롬비아 마라카이+과테말라 라 몬타냐" at bounding box center [940, 524] width 429 height 25
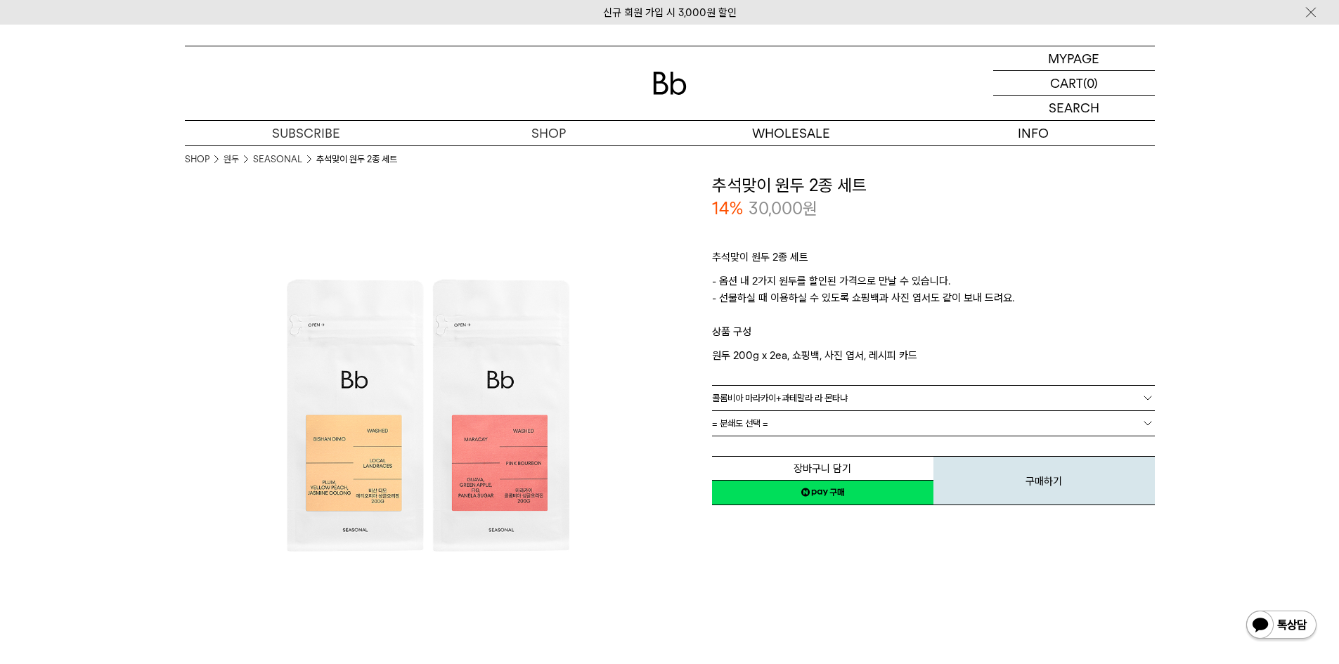
click at [777, 424] on link "= 분쇄도 선택 =" at bounding box center [933, 423] width 443 height 25
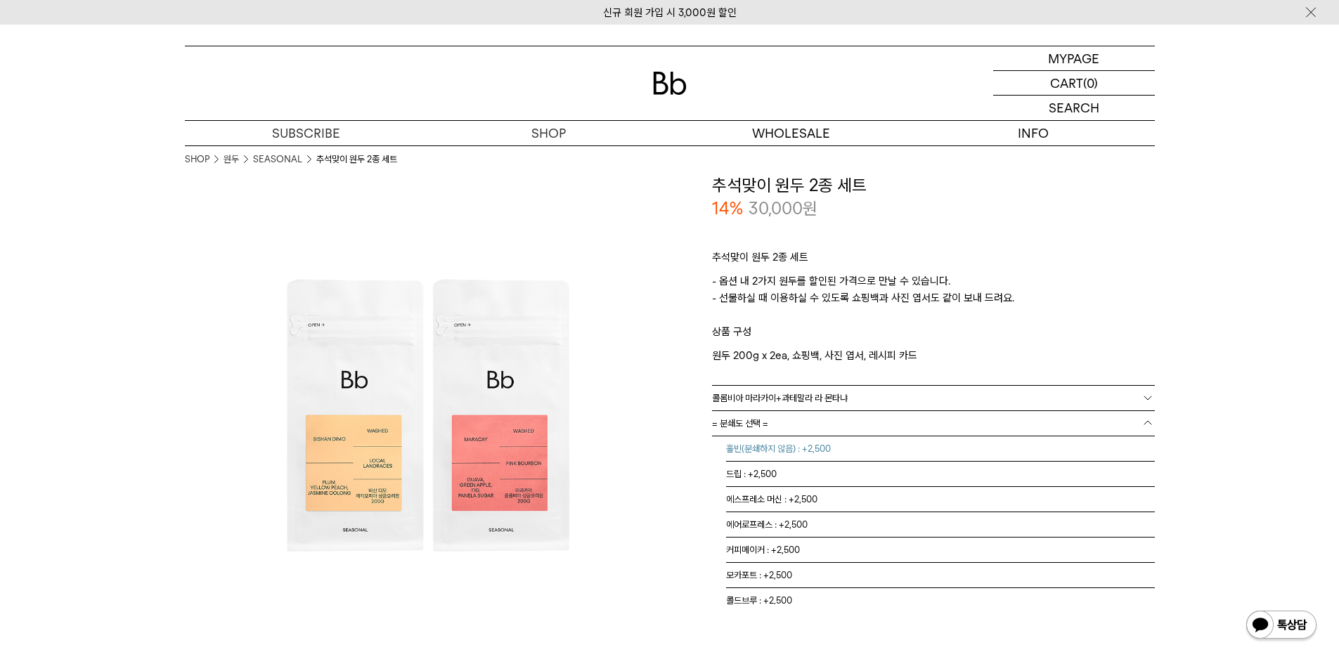
click at [770, 446] on li "홀빈(분쇄하지 않음) : +2,500" at bounding box center [940, 448] width 429 height 25
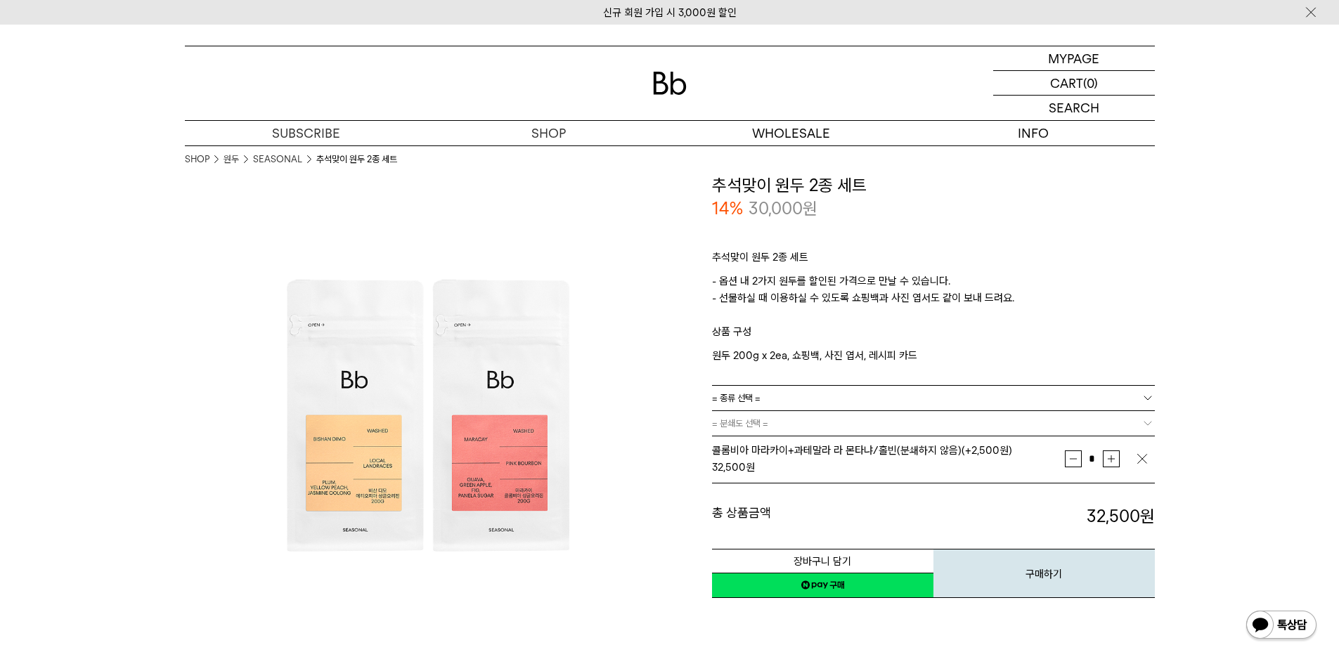
scroll to position [211, 0]
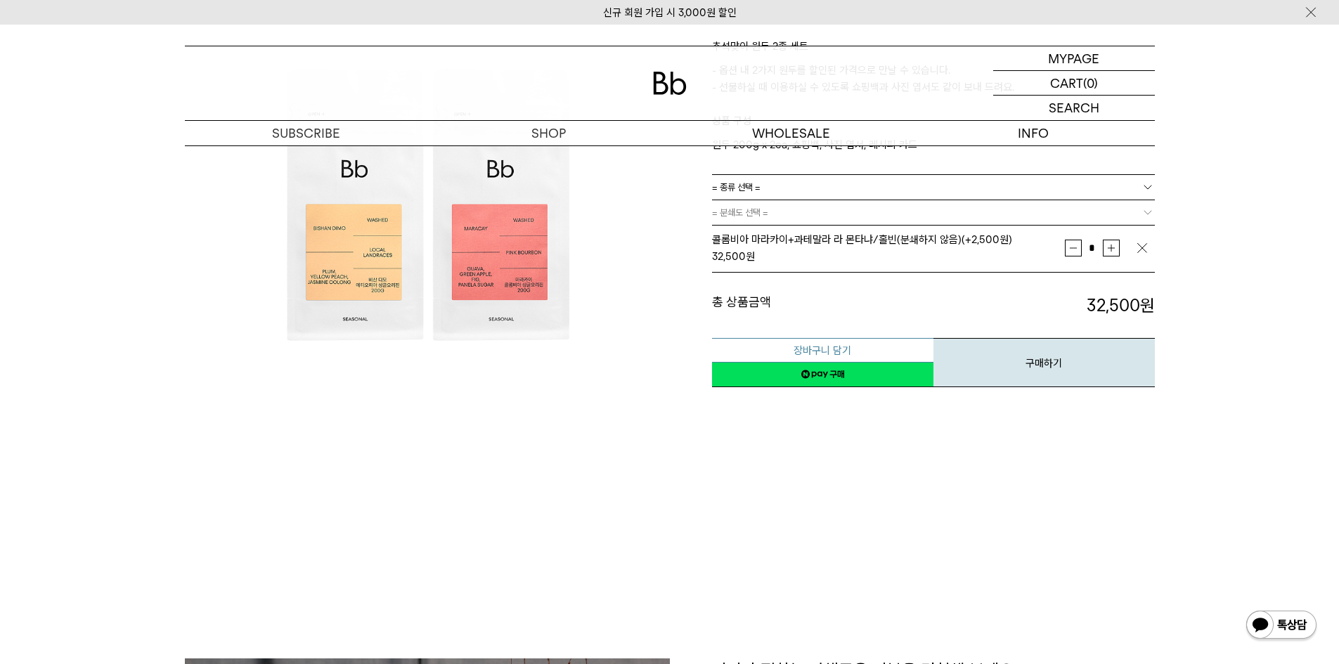
click at [852, 353] on button "장바구니 담기" at bounding box center [822, 350] width 221 height 25
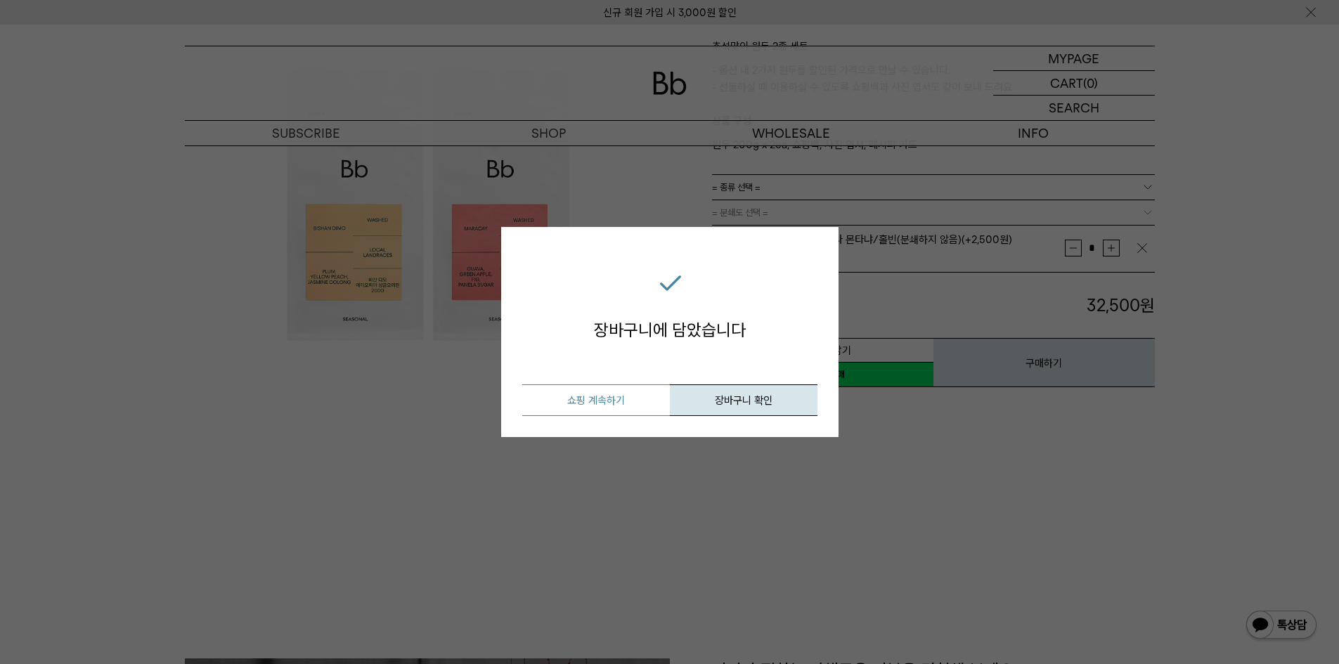
click at [596, 396] on button "쇼핑 계속하기" at bounding box center [596, 400] width 148 height 32
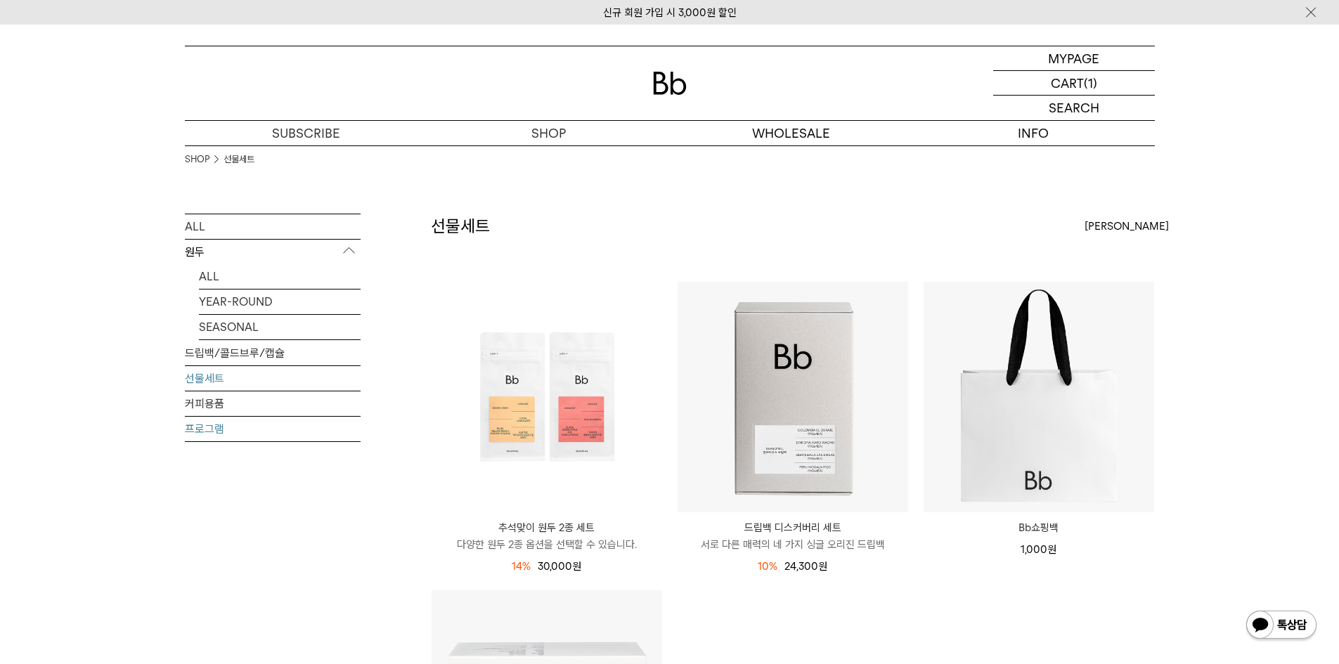
click at [232, 438] on link "프로그램" at bounding box center [273, 429] width 176 height 25
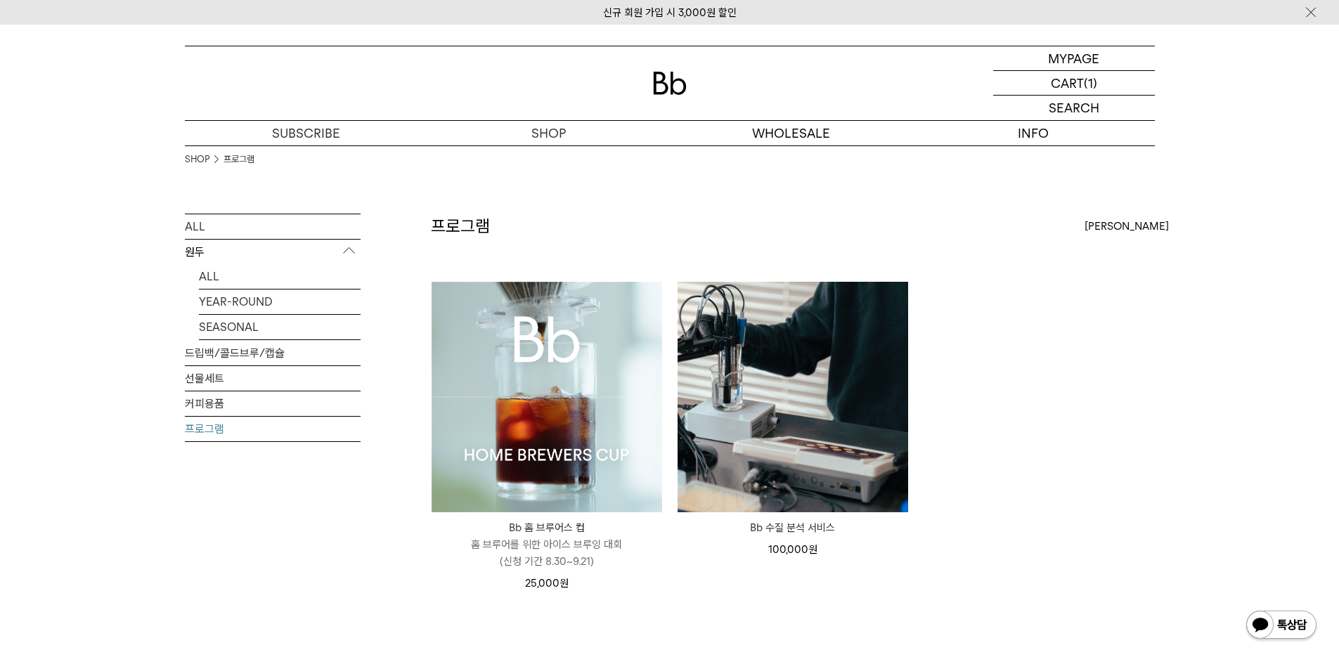
click at [233, 508] on div "ALL 원두 ALL YEAR-ROUND SEASONAL 드립백/콜드브루/캡슐 선물세트 커피용품 프로그램" at bounding box center [273, 391] width 176 height 355
